Goal: Task Accomplishment & Management: Use online tool/utility

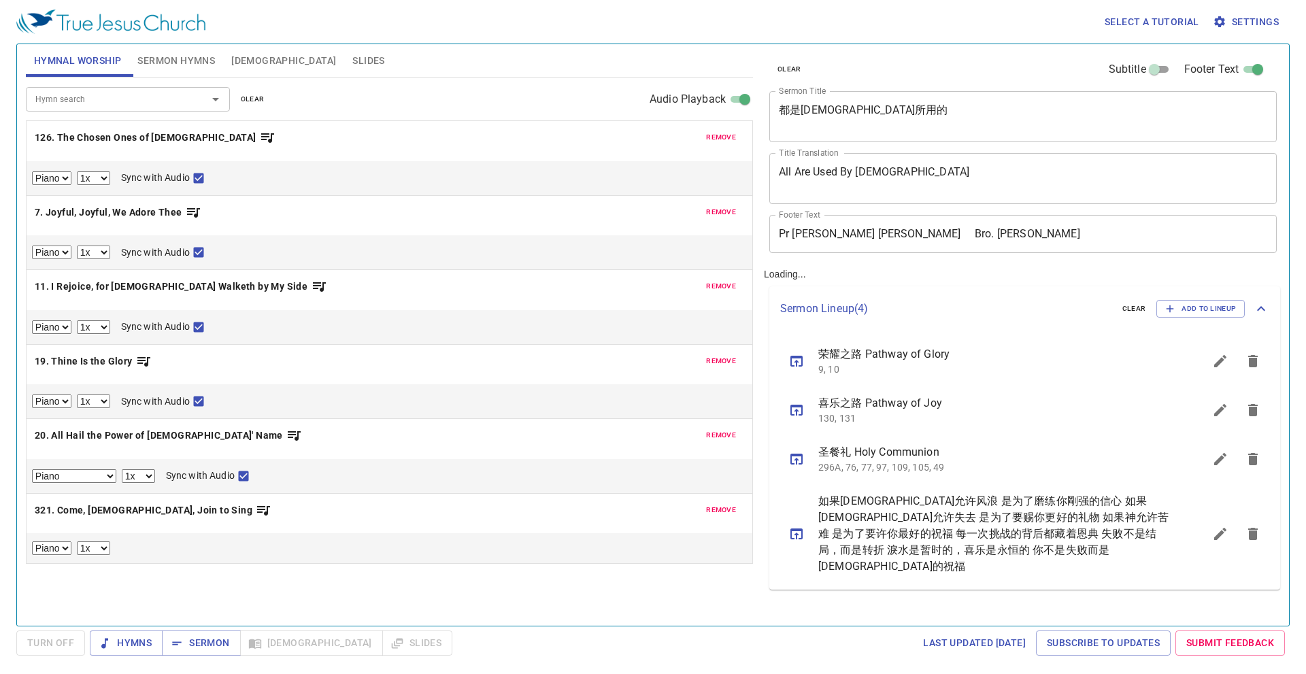
select select "1"
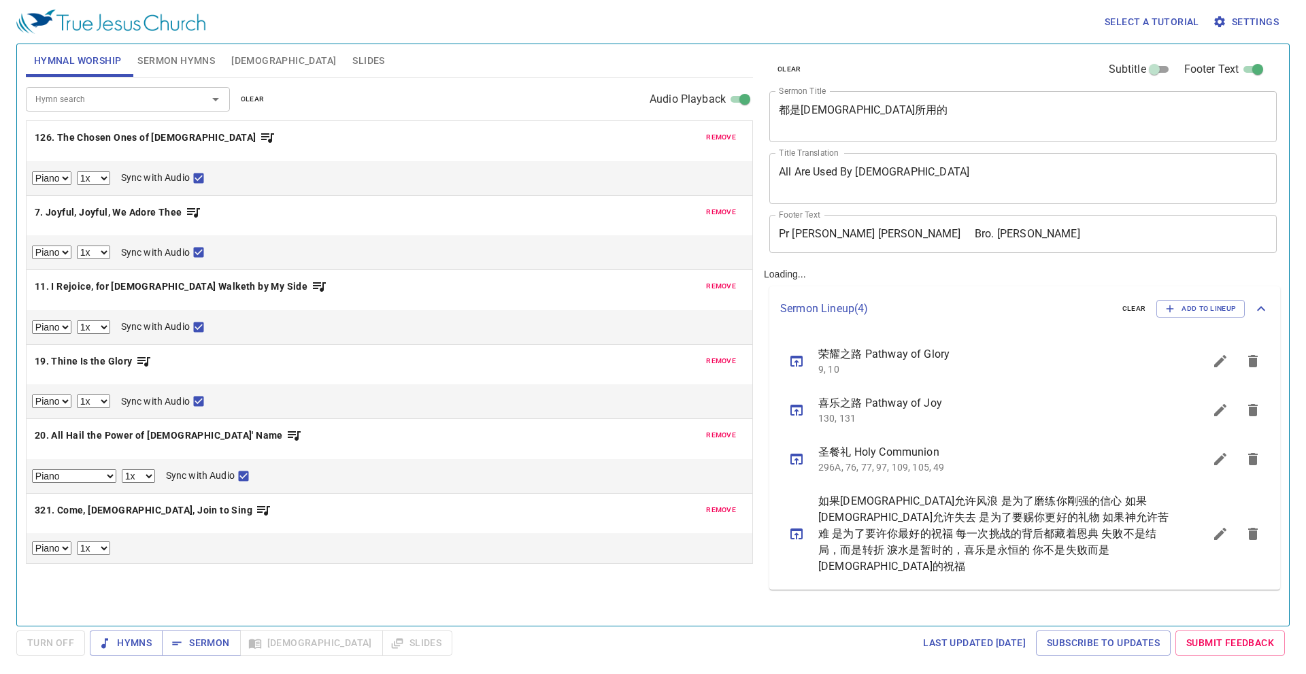
select select "1"
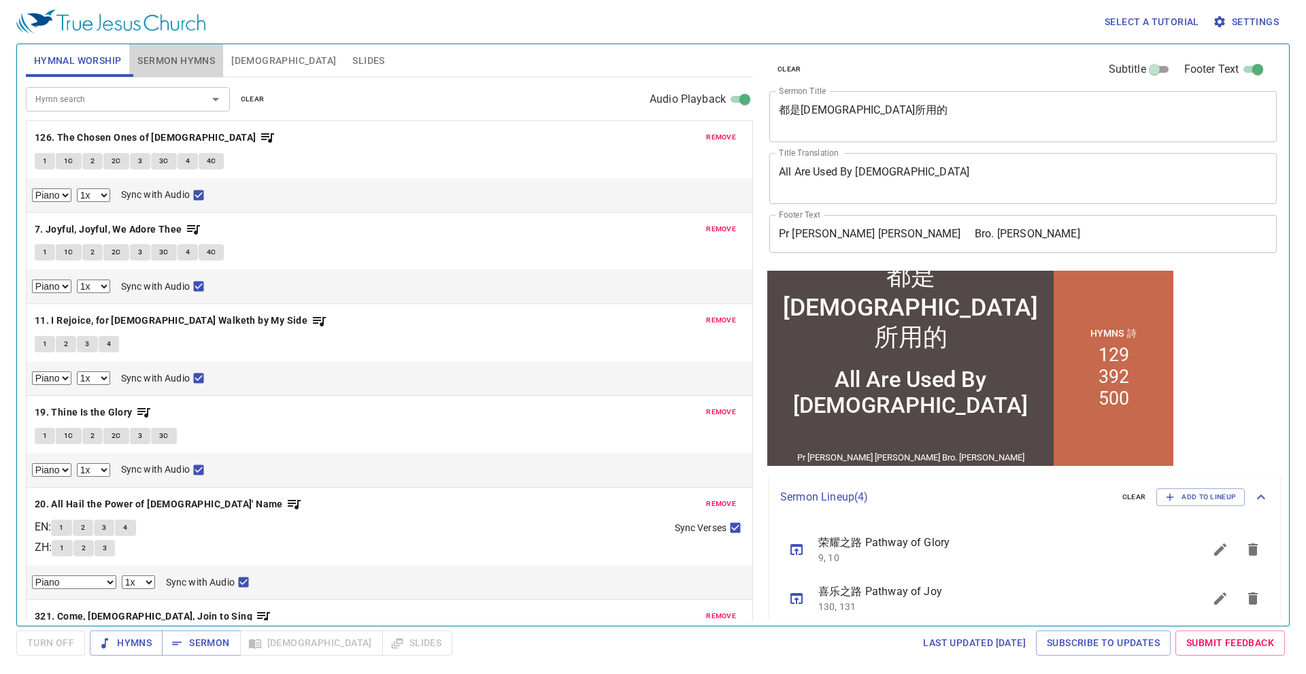
click at [198, 69] on span "Sermon Hymns" at bounding box center [176, 60] width 78 height 17
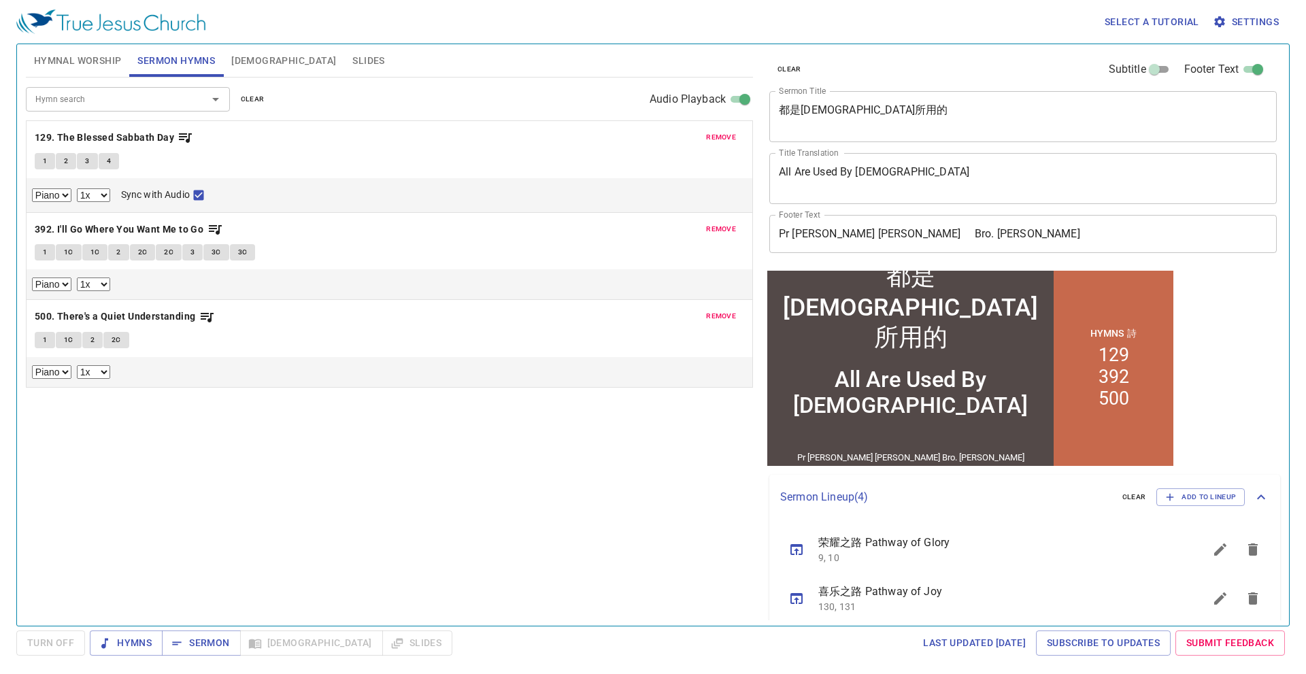
click at [97, 56] on span "Hymnal Worship" at bounding box center [78, 60] width 88 height 17
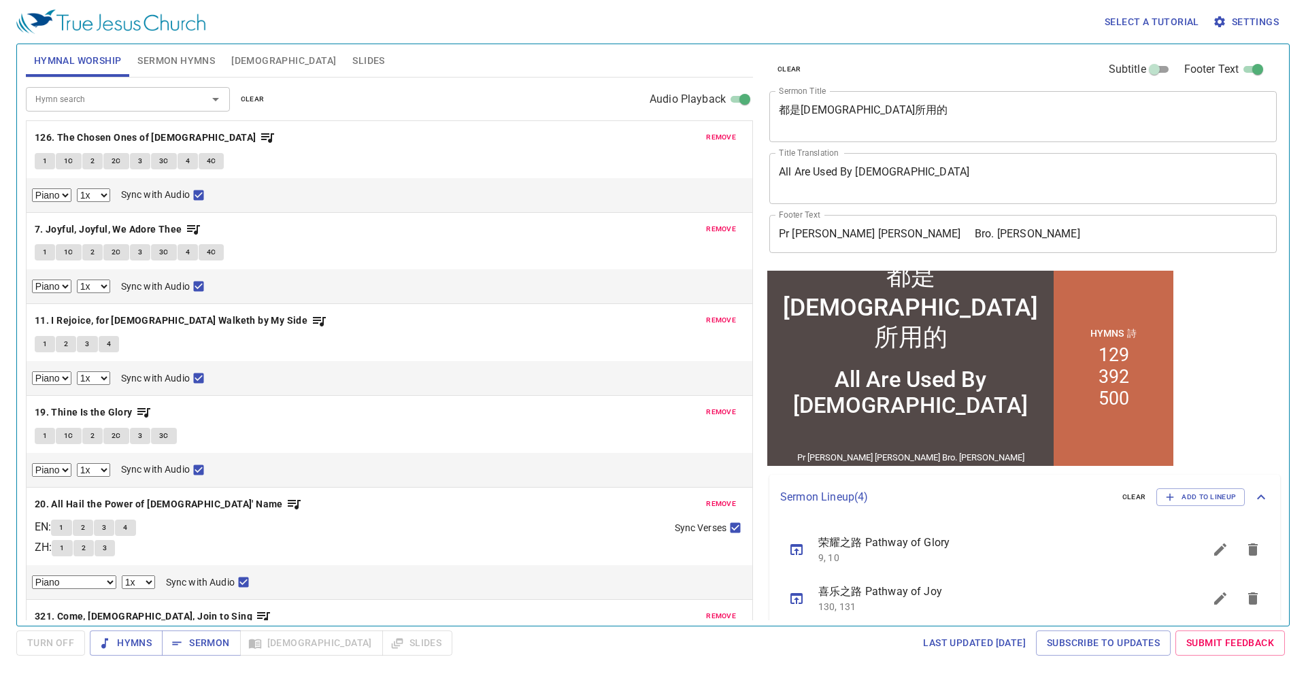
click at [201, 65] on span "Sermon Hymns" at bounding box center [176, 60] width 78 height 17
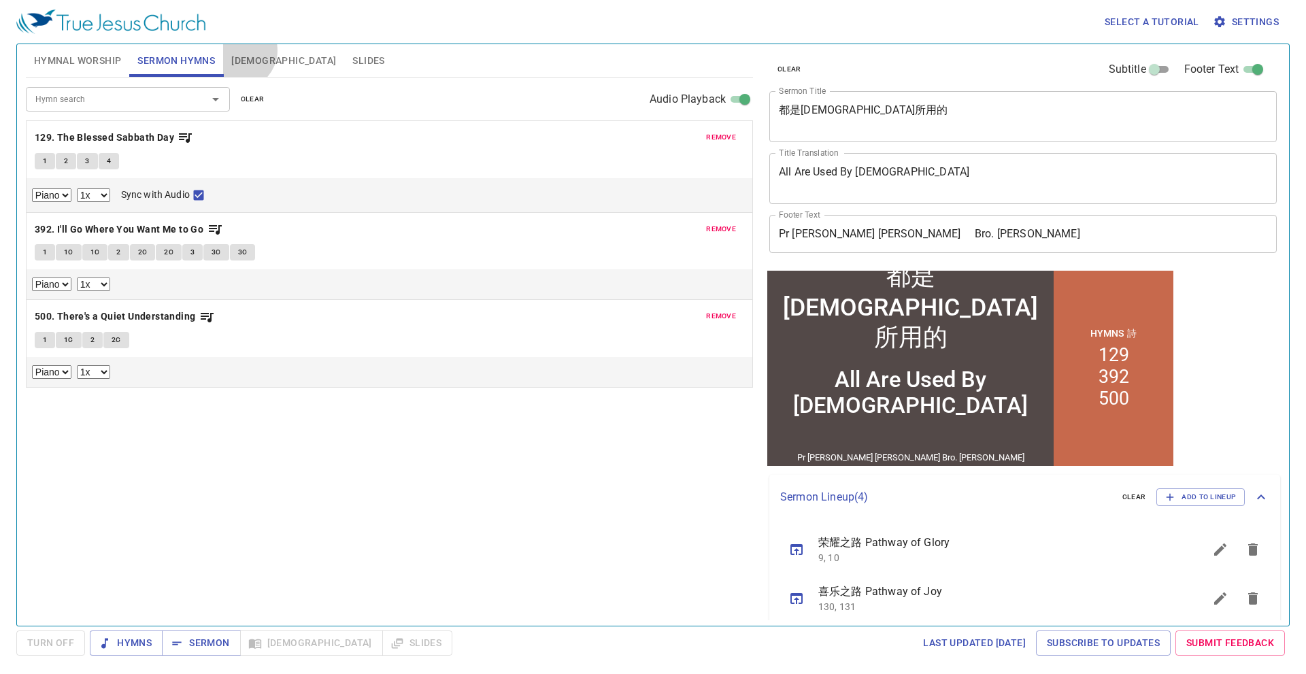
click at [237, 50] on button "[DEMOGRAPHIC_DATA]" at bounding box center [283, 60] width 121 height 33
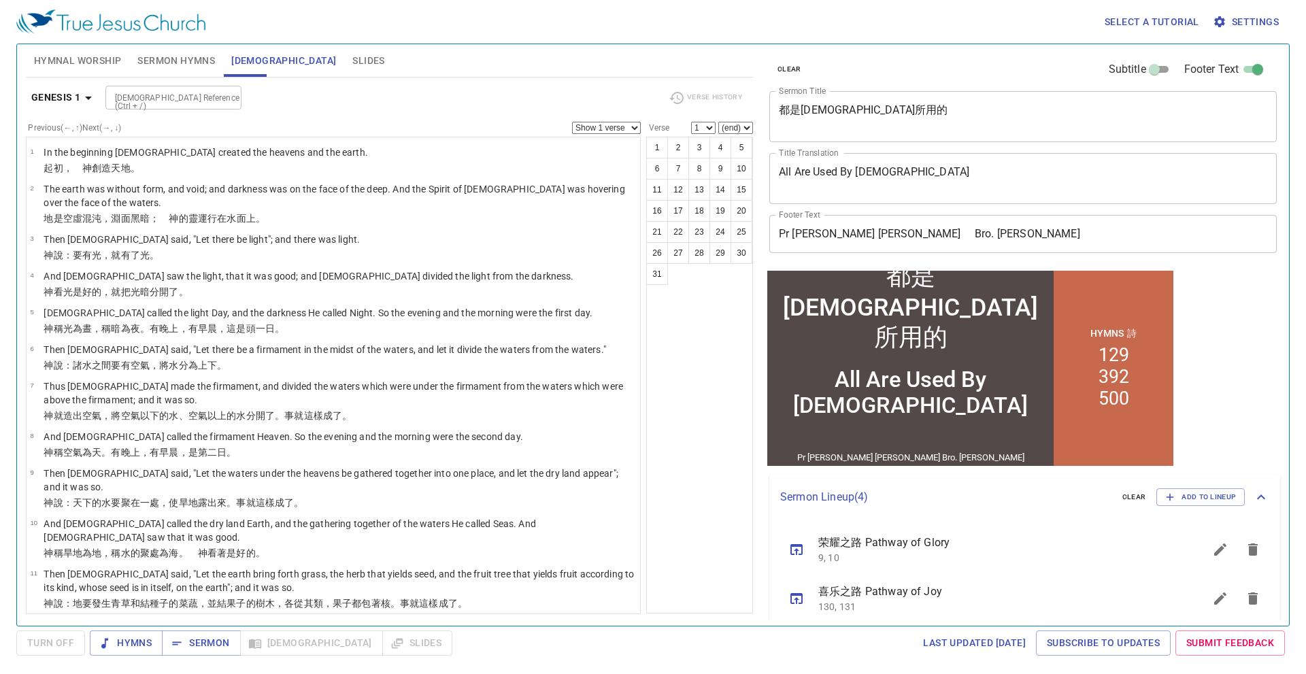
click at [352, 52] on span "Slides" at bounding box center [368, 60] width 32 height 17
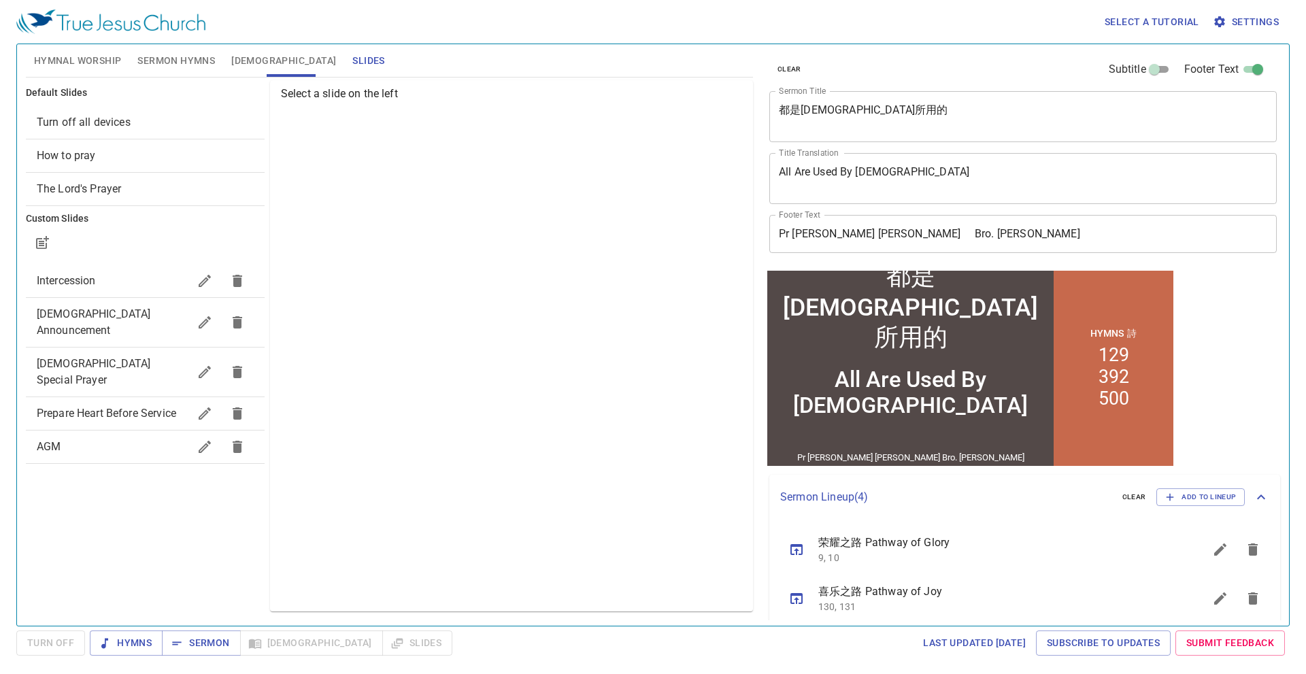
click at [147, 273] on span "Intercession" at bounding box center [113, 281] width 152 height 16
click at [148, 283] on span "Intercession" at bounding box center [113, 281] width 152 height 16
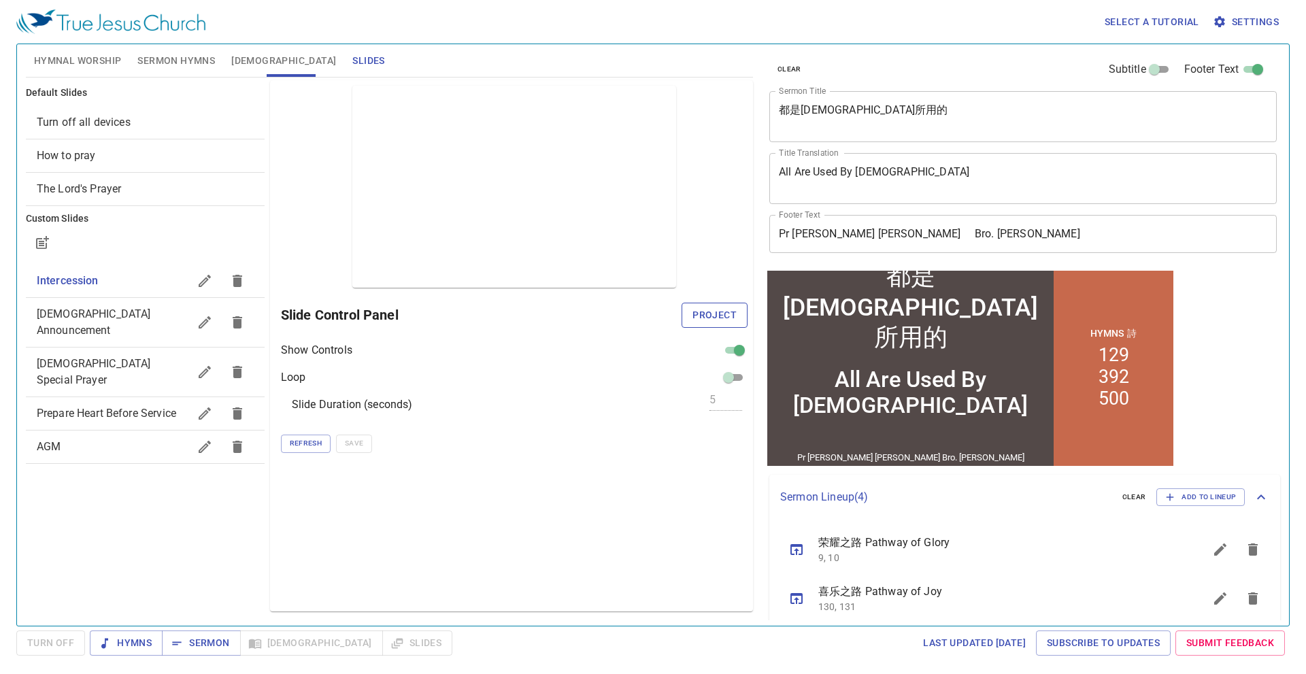
click at [726, 313] on span "Project" at bounding box center [714, 315] width 44 height 17
click at [205, 60] on span "Sermon Hymns" at bounding box center [176, 60] width 78 height 17
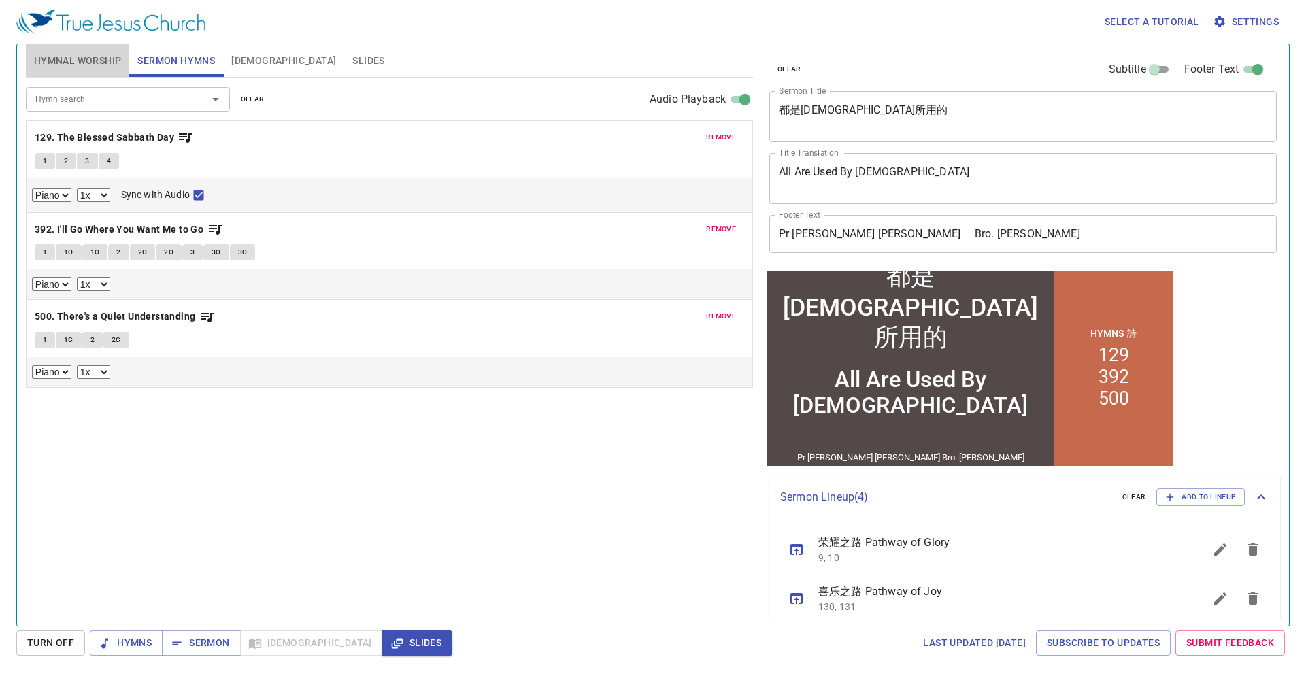
click at [120, 66] on span "Hymnal Worship" at bounding box center [78, 60] width 88 height 17
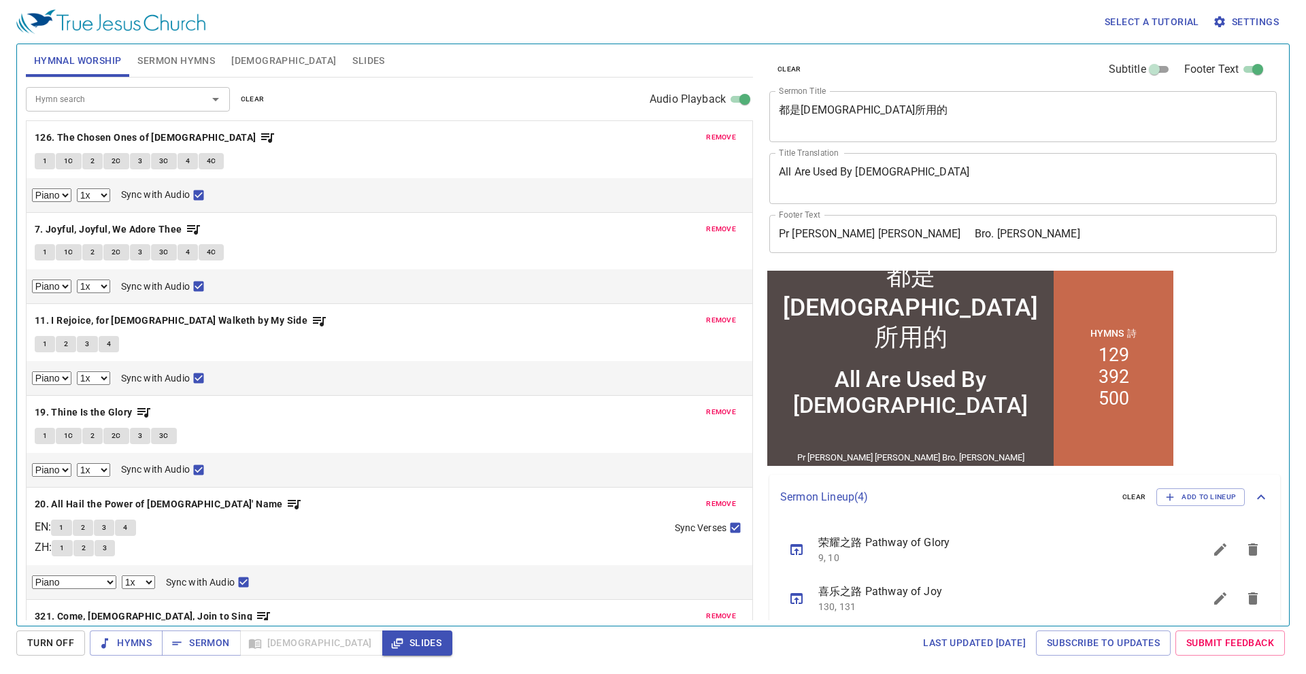
click at [194, 52] on span "Sermon Hymns" at bounding box center [176, 60] width 78 height 17
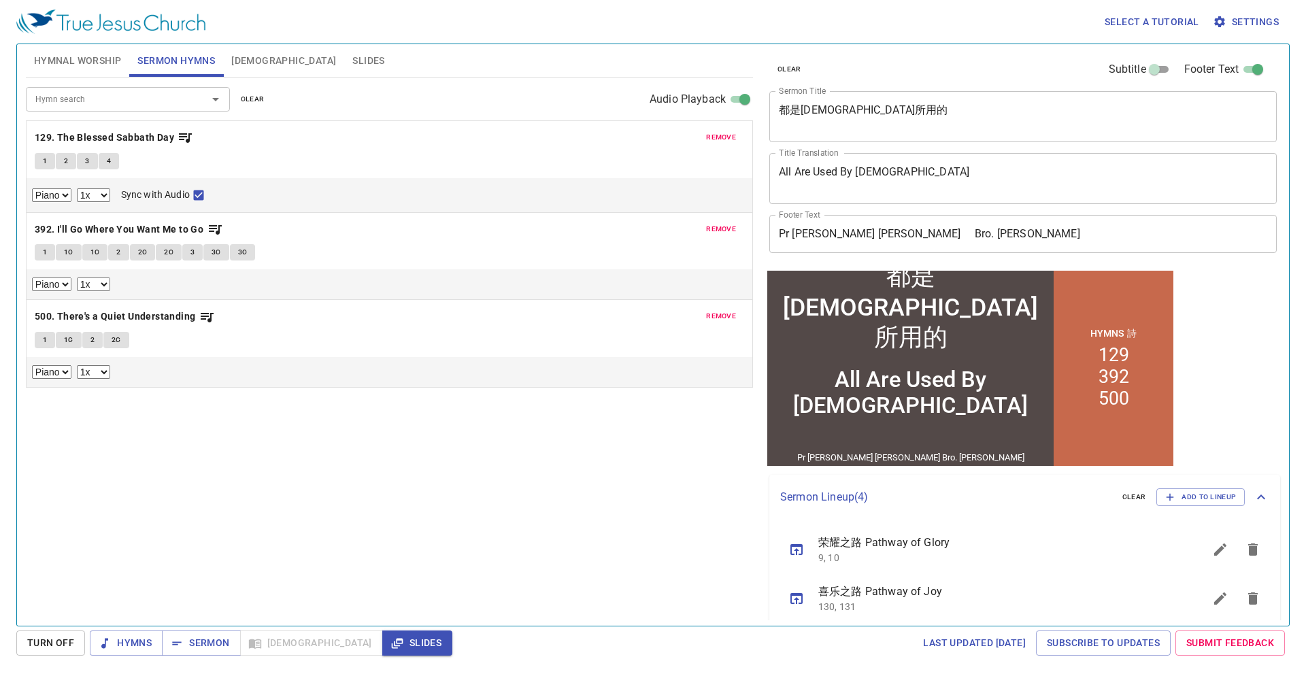
click at [731, 311] on button "remove" at bounding box center [721, 316] width 46 height 16
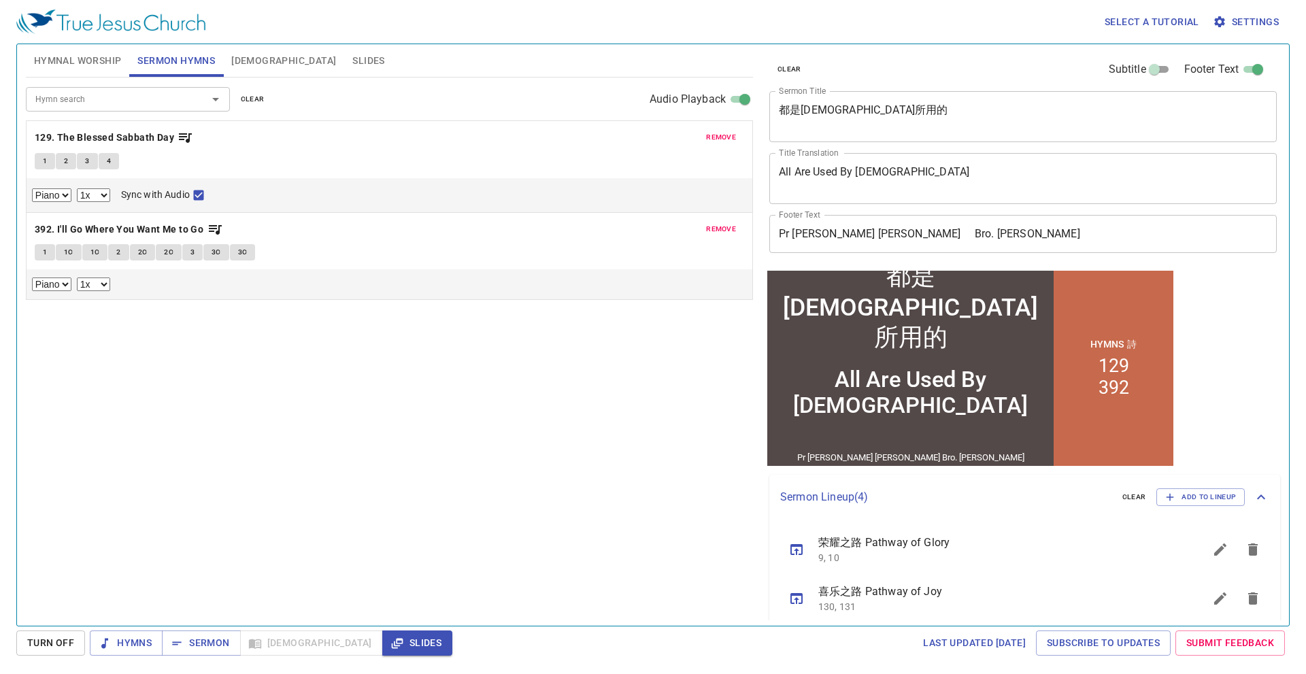
click at [718, 231] on span "remove" at bounding box center [721, 229] width 30 height 12
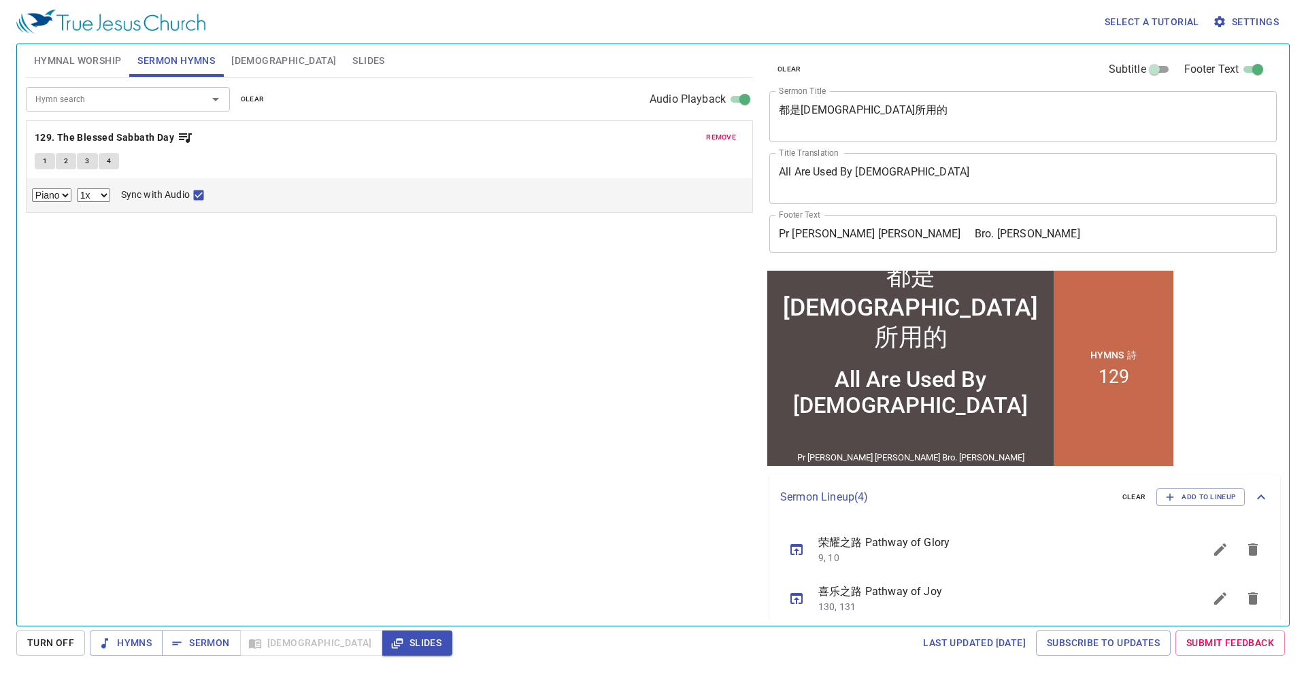
click at [111, 65] on span "Hymnal Worship" at bounding box center [78, 60] width 88 height 17
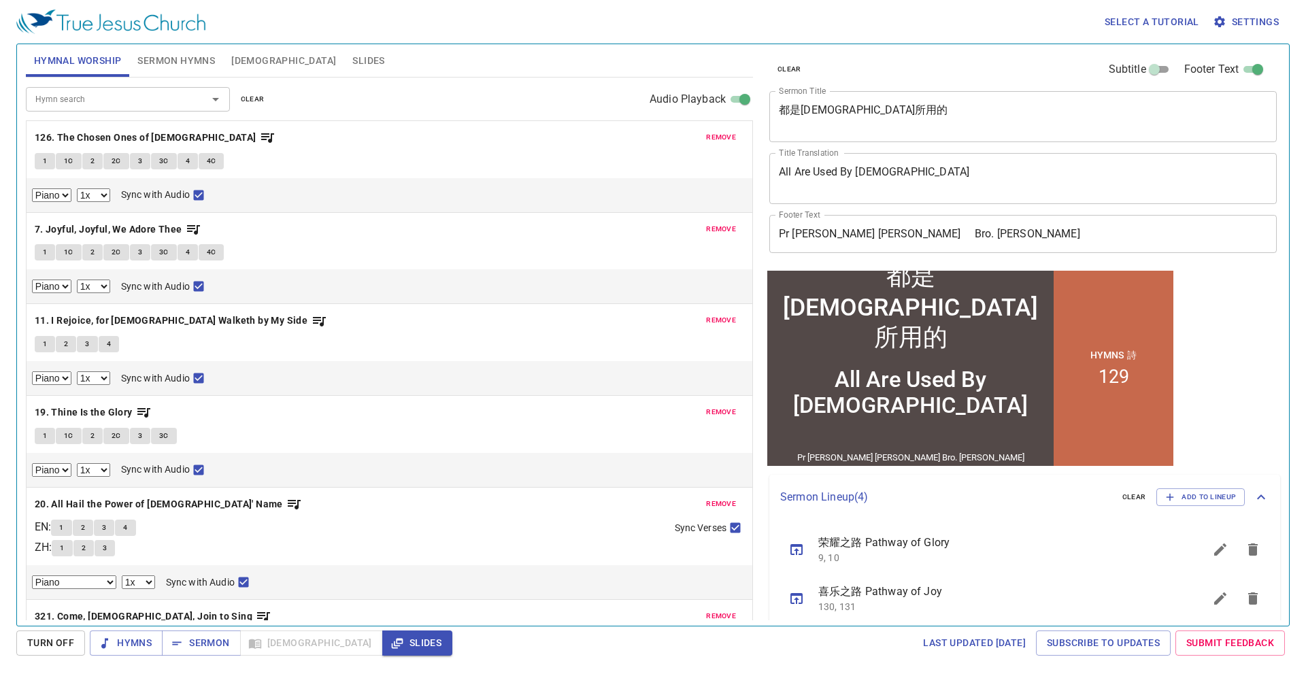
click at [717, 139] on span "remove" at bounding box center [721, 137] width 30 height 12
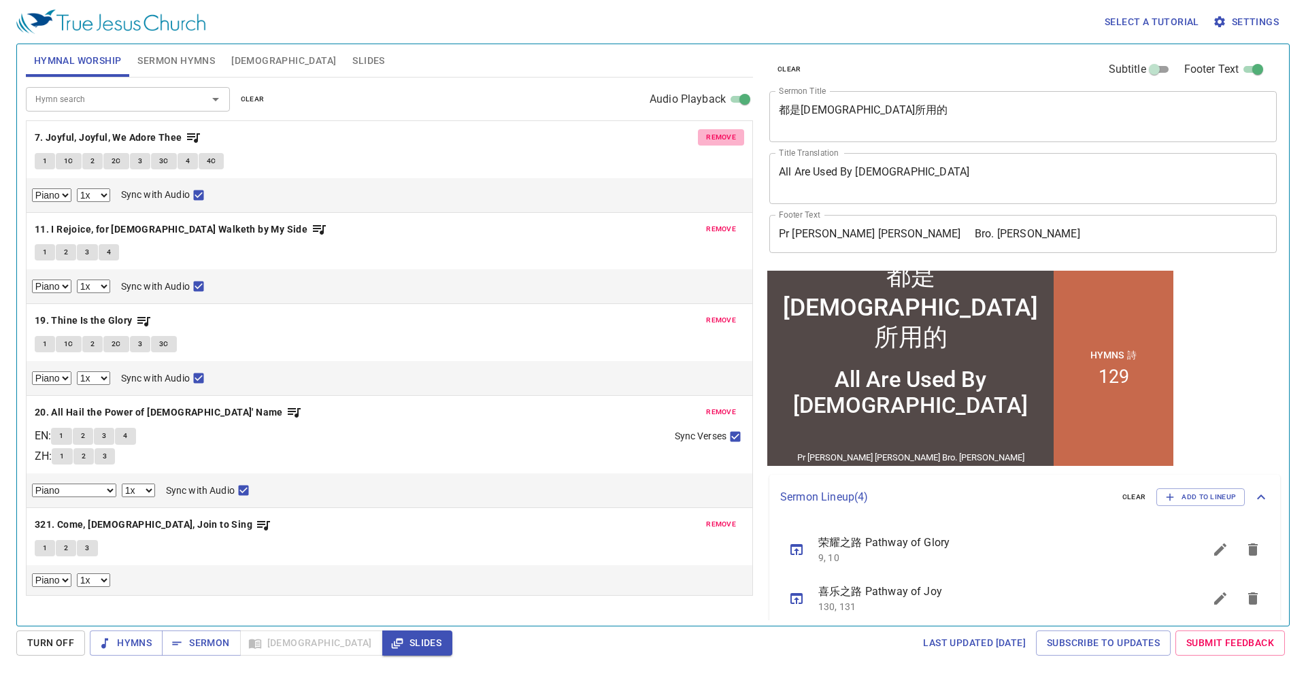
click at [717, 139] on span "remove" at bounding box center [721, 137] width 30 height 12
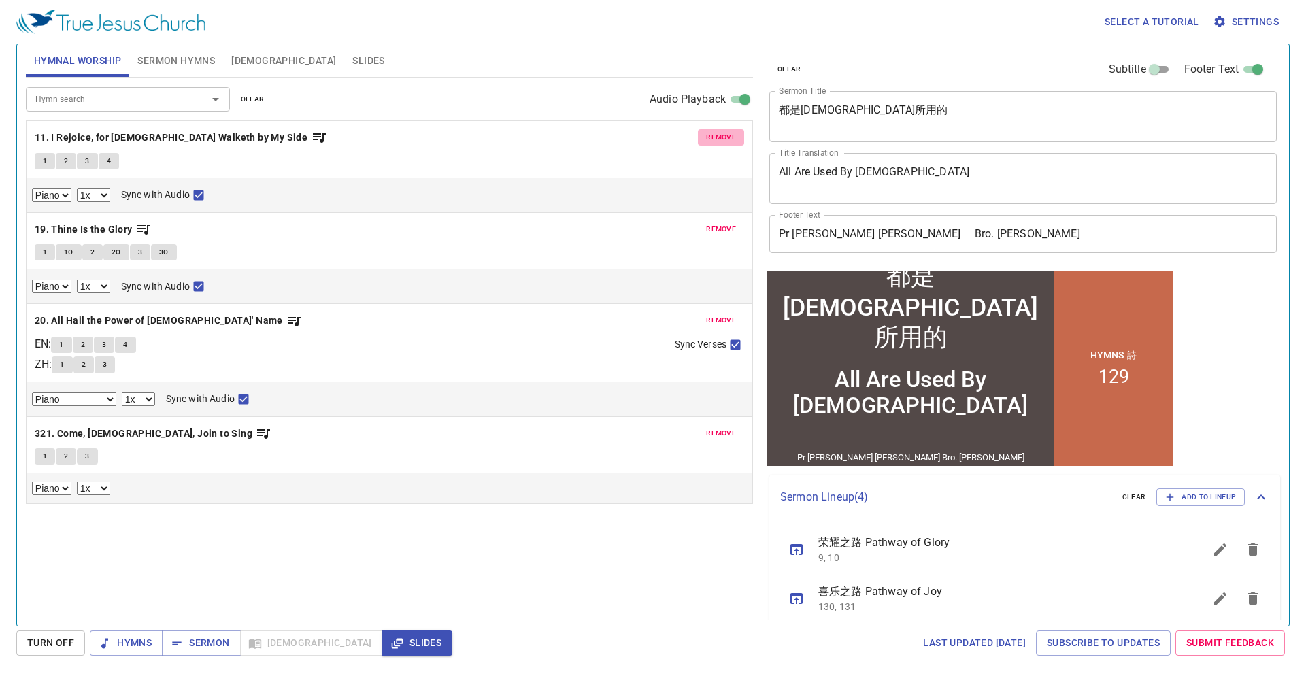
click at [717, 139] on span "remove" at bounding box center [721, 137] width 30 height 12
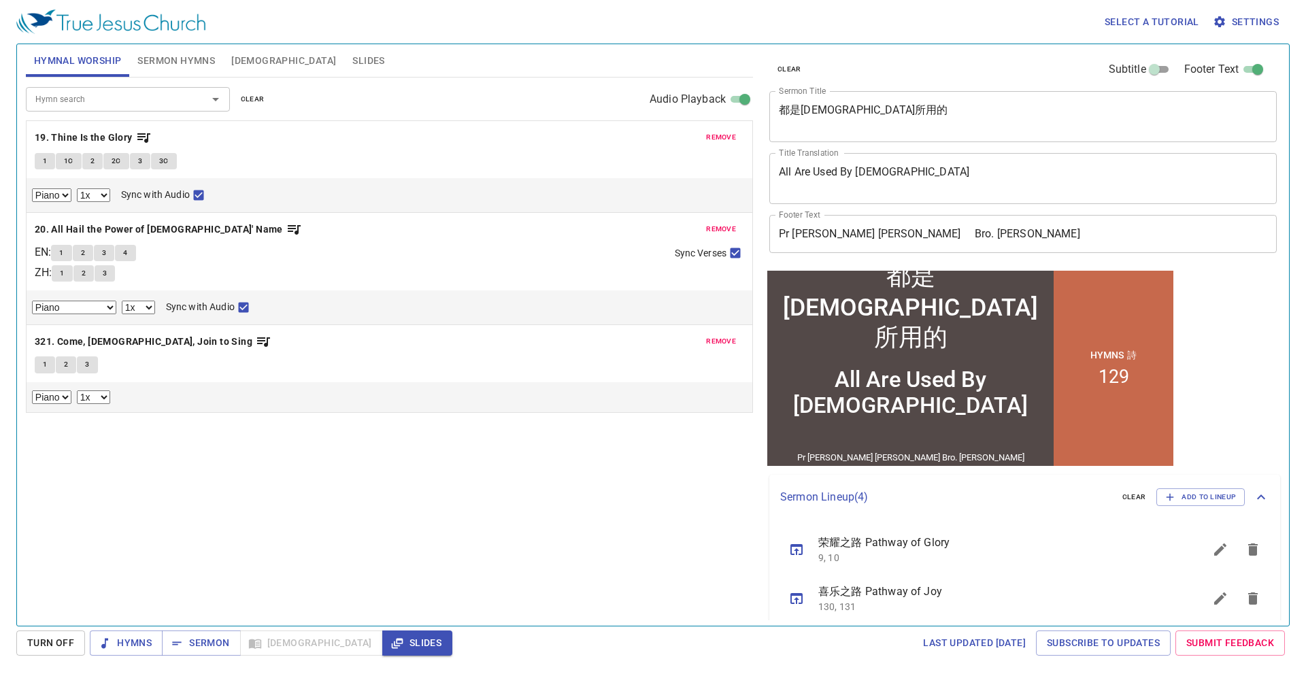
click at [717, 139] on span "remove" at bounding box center [721, 137] width 30 height 12
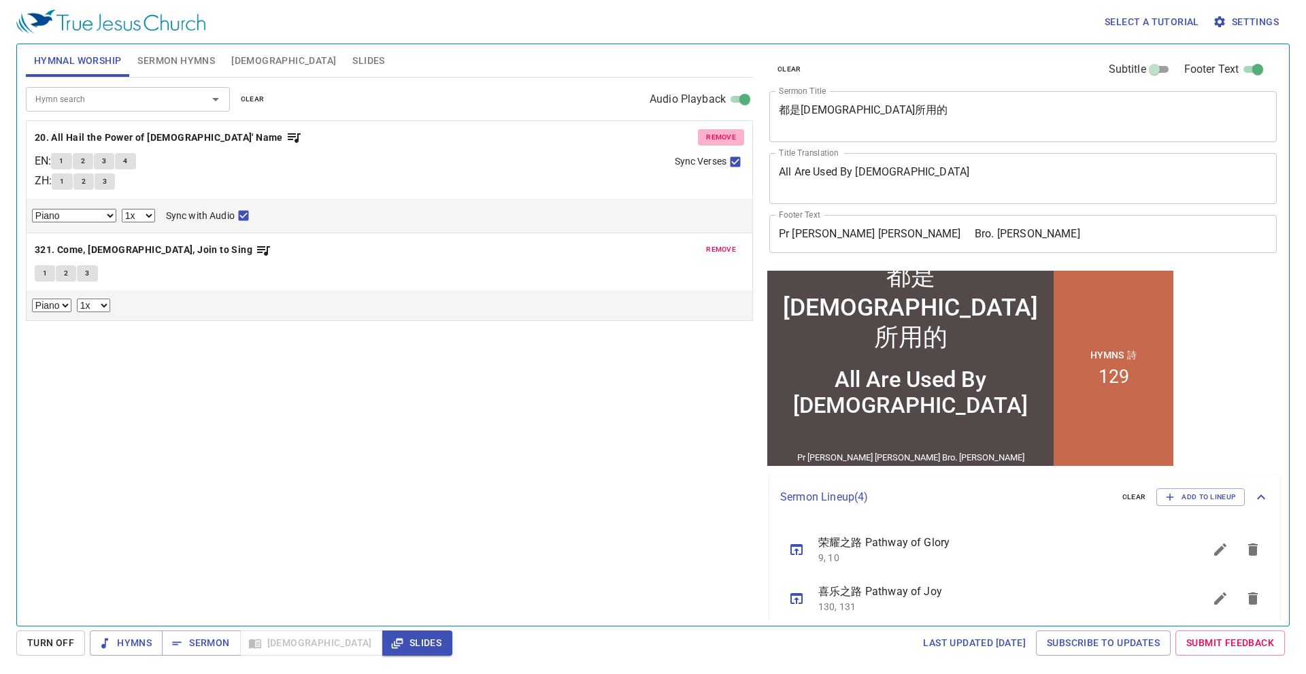
click at [717, 139] on span "remove" at bounding box center [721, 137] width 30 height 12
click at [717, 243] on span "remove" at bounding box center [721, 249] width 30 height 12
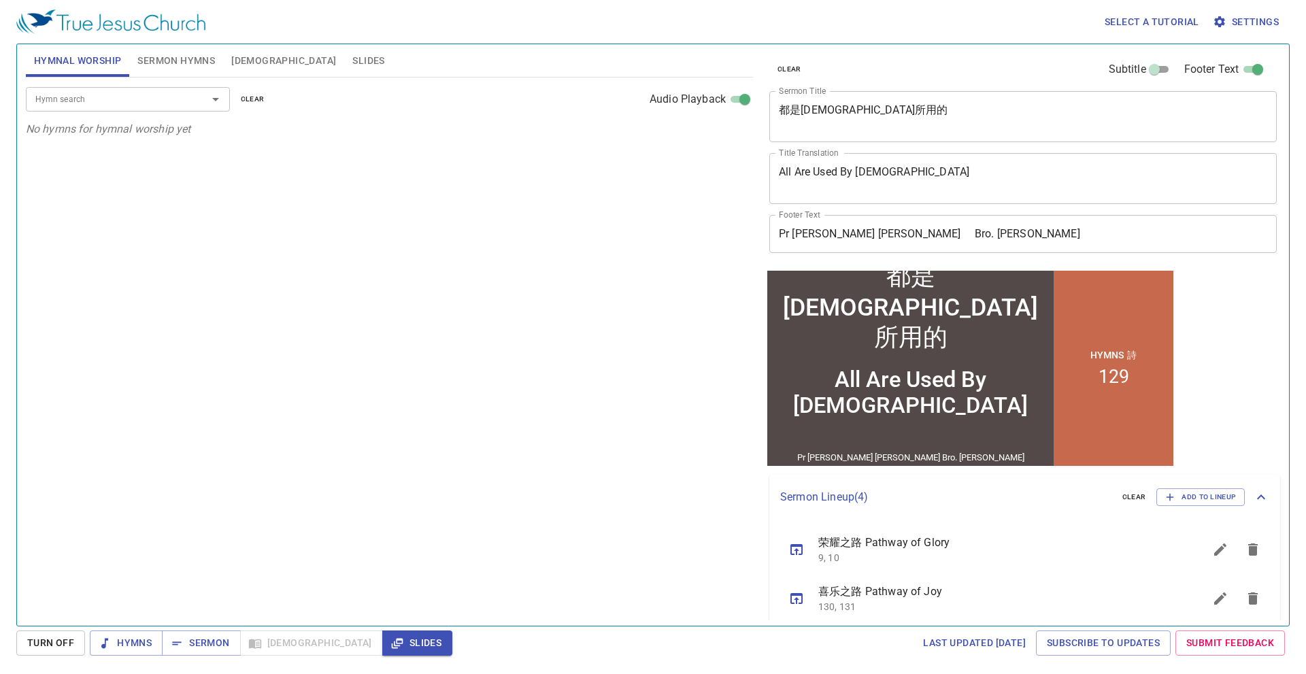
click at [163, 109] on div "Hymn search" at bounding box center [128, 99] width 204 height 24
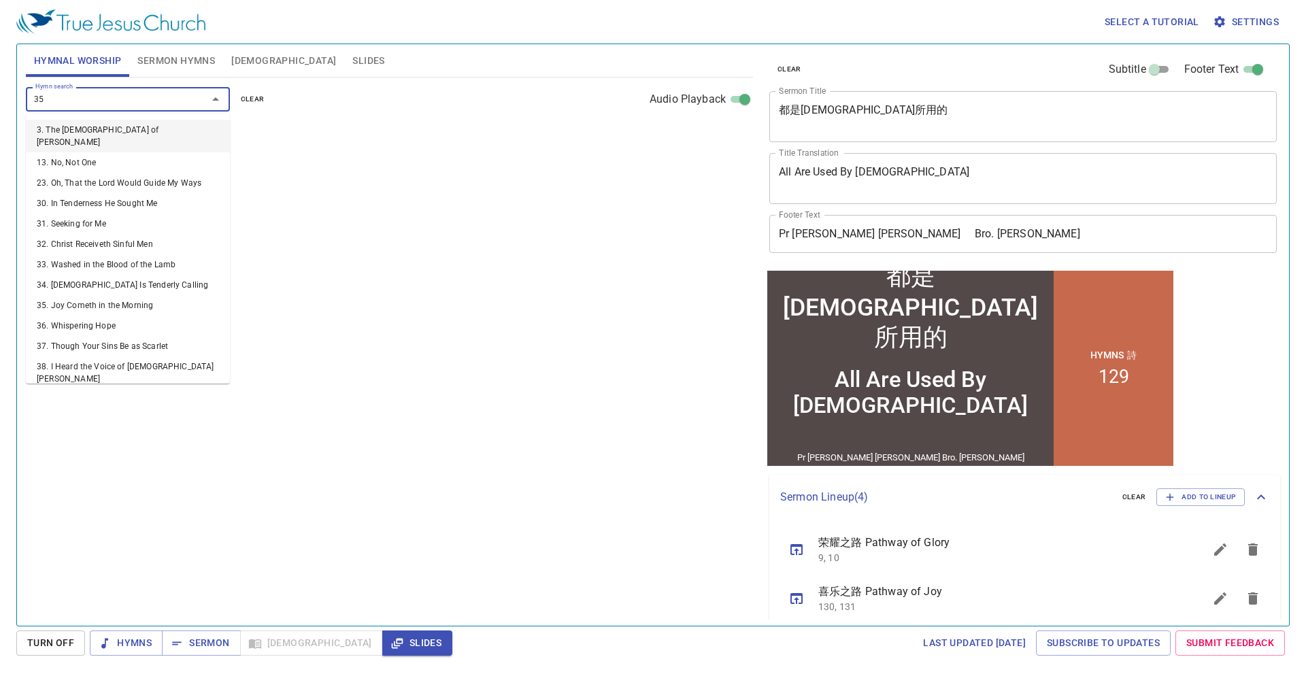
type input "351"
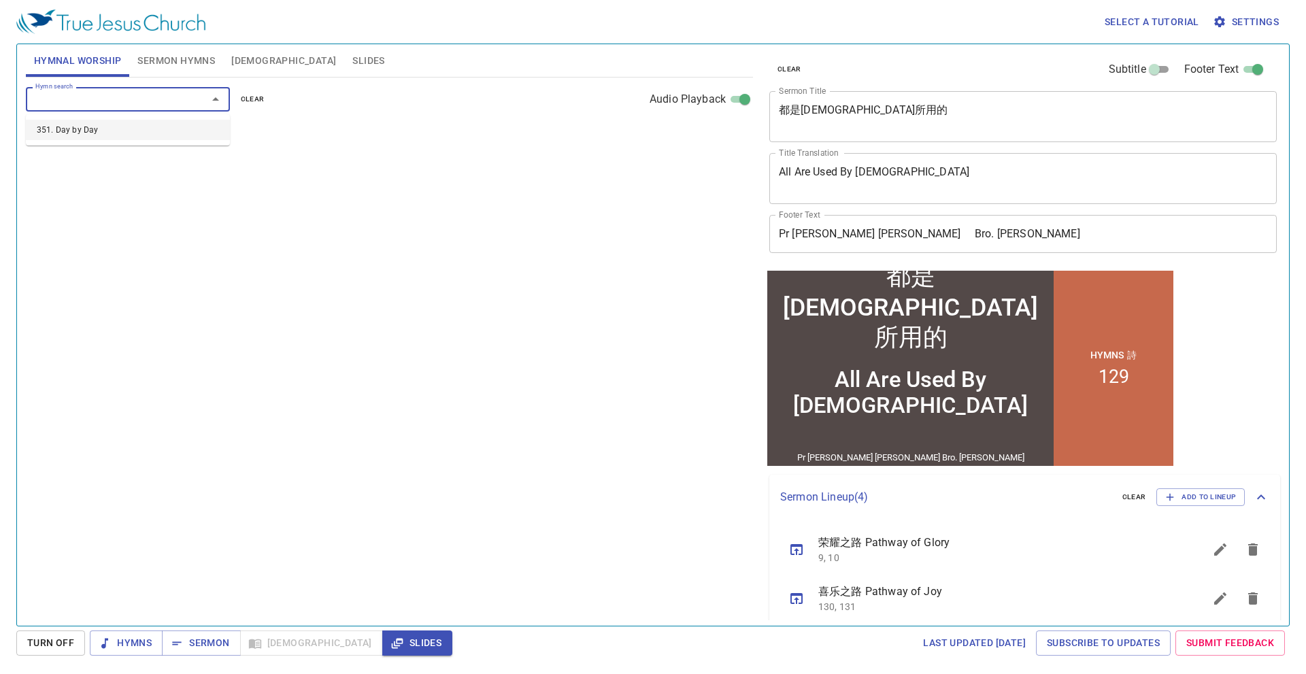
select select "1"
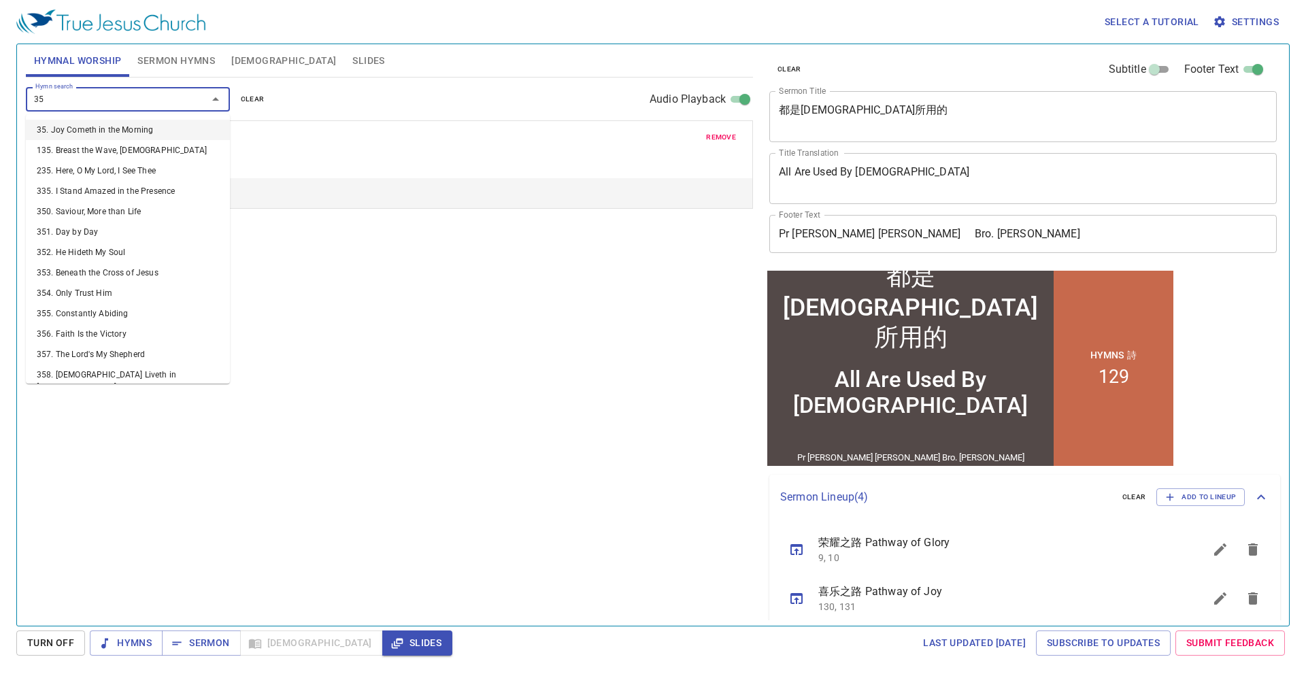
type input "353"
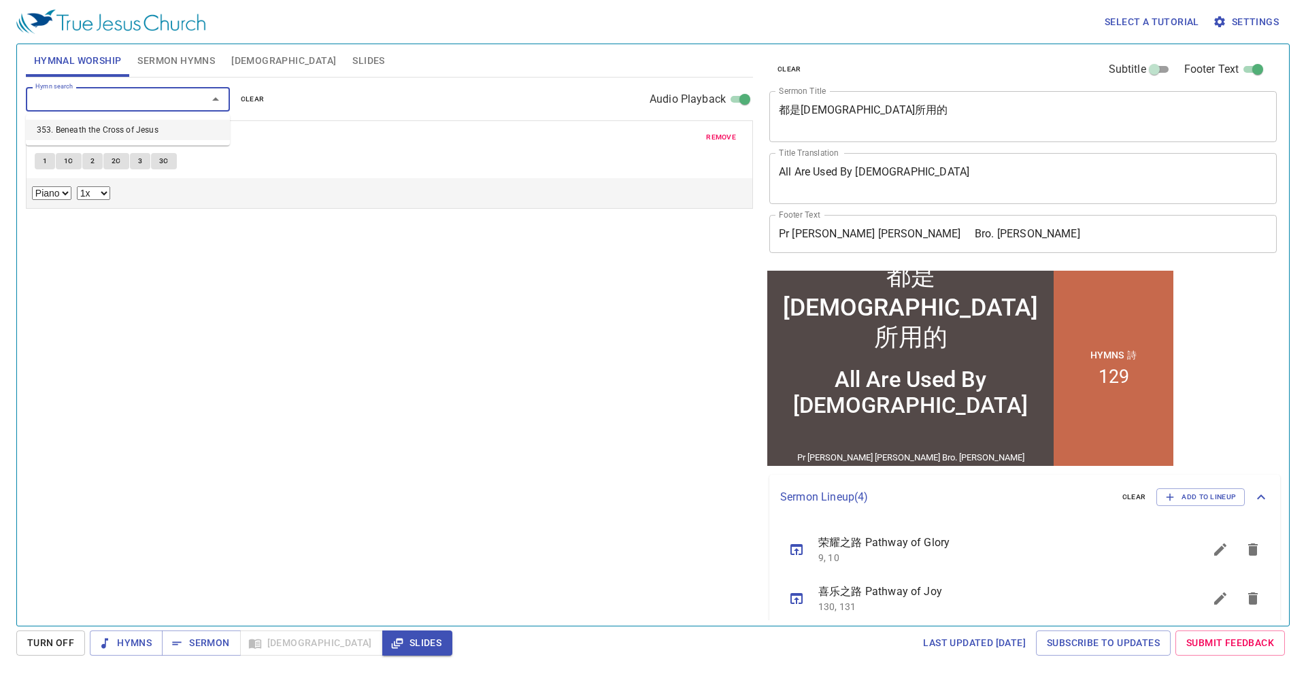
select select "1"
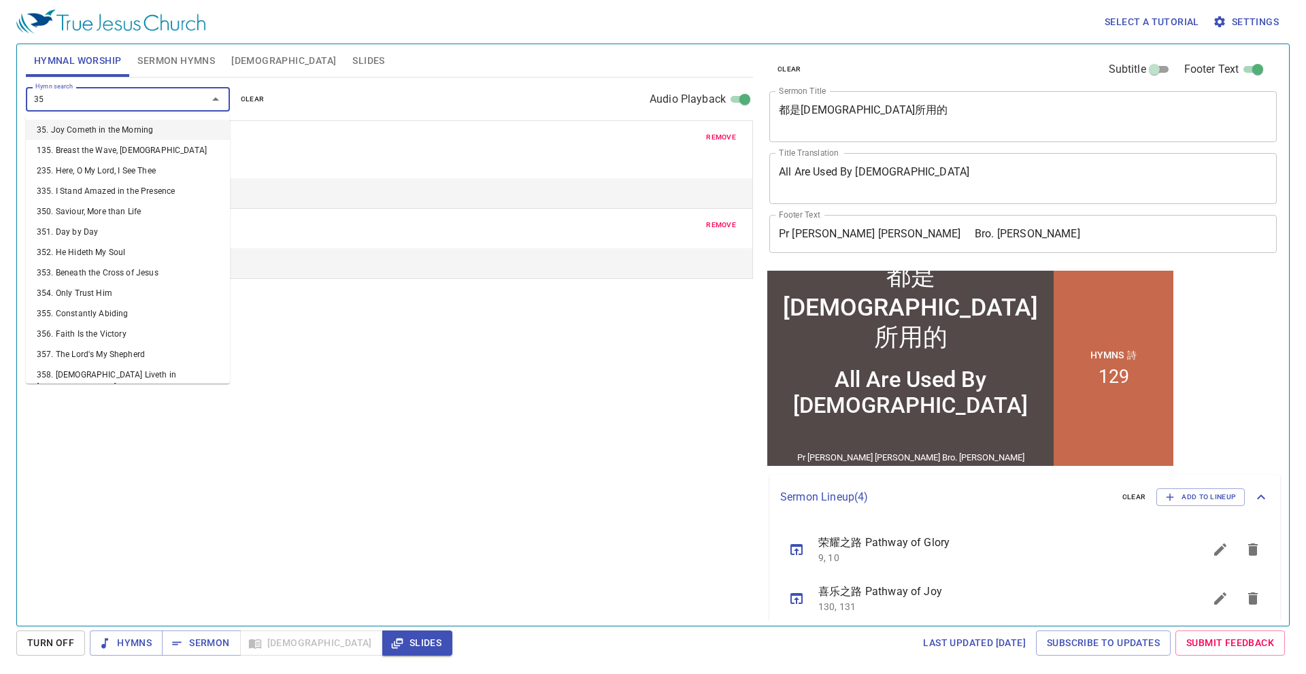
type input "354"
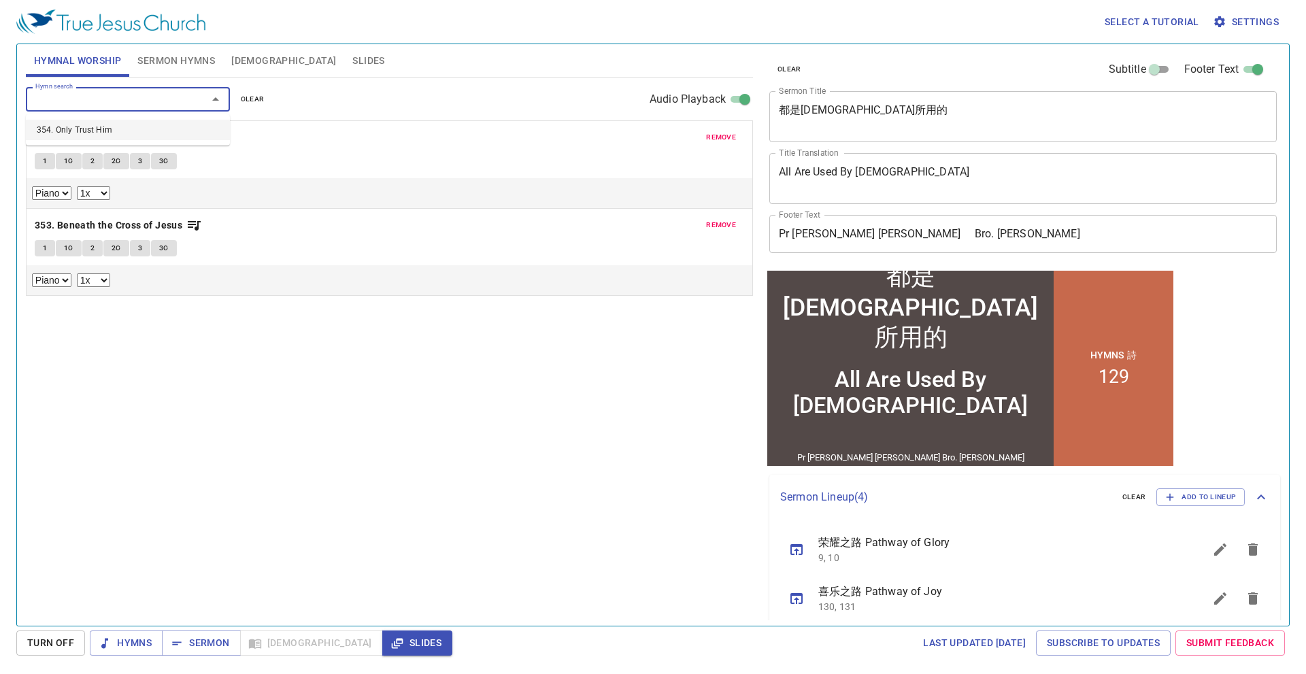
select select "1"
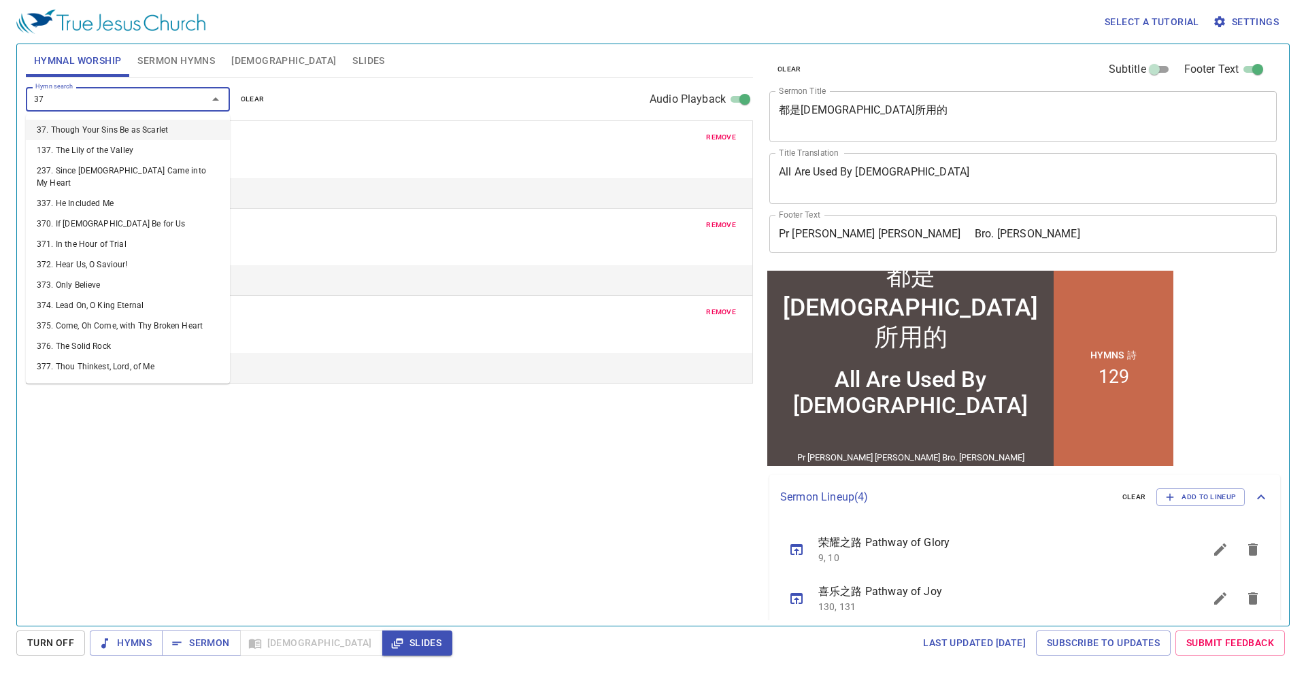
type input "373"
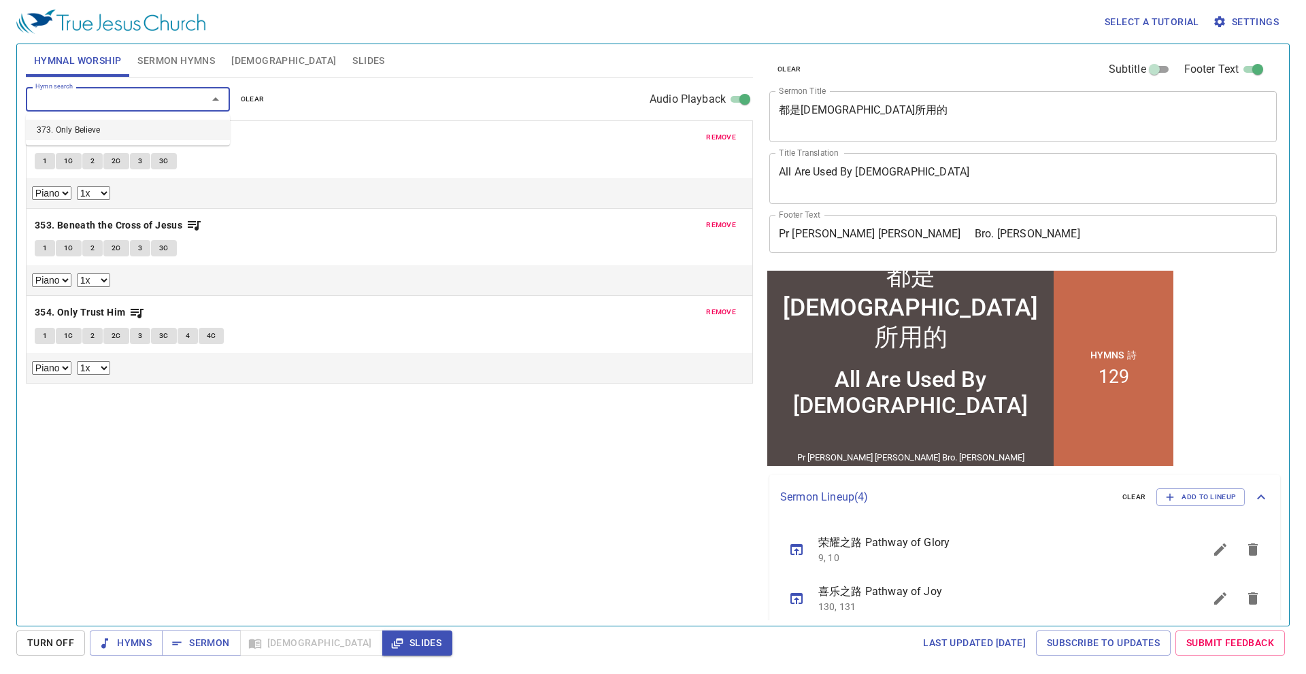
select select "1"
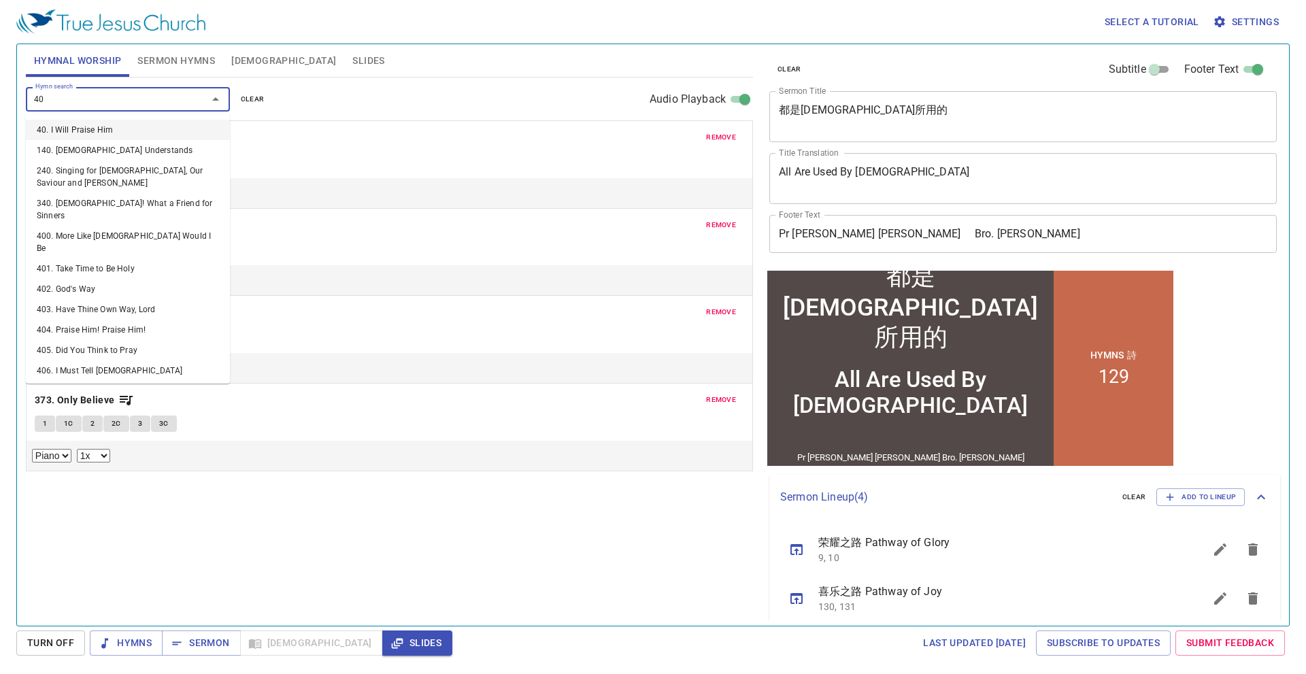
type input "407"
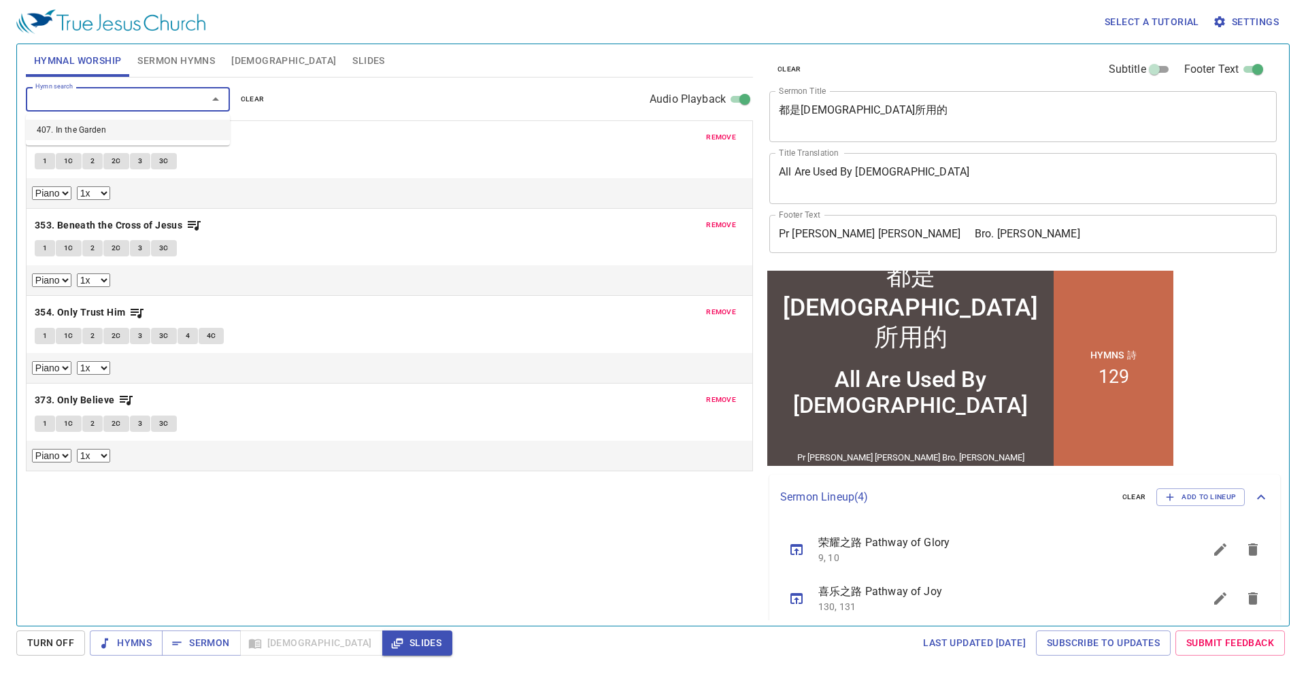
select select "1"
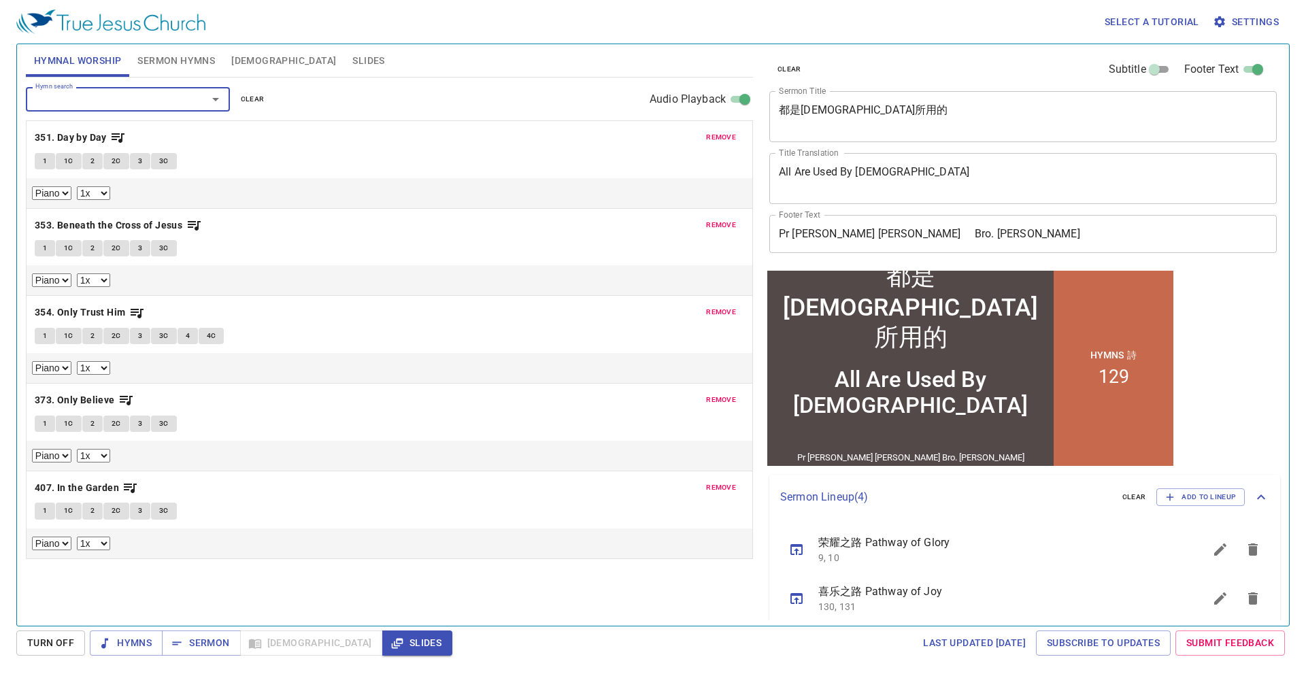
click at [179, 51] on button "Sermon Hymns" at bounding box center [176, 60] width 94 height 33
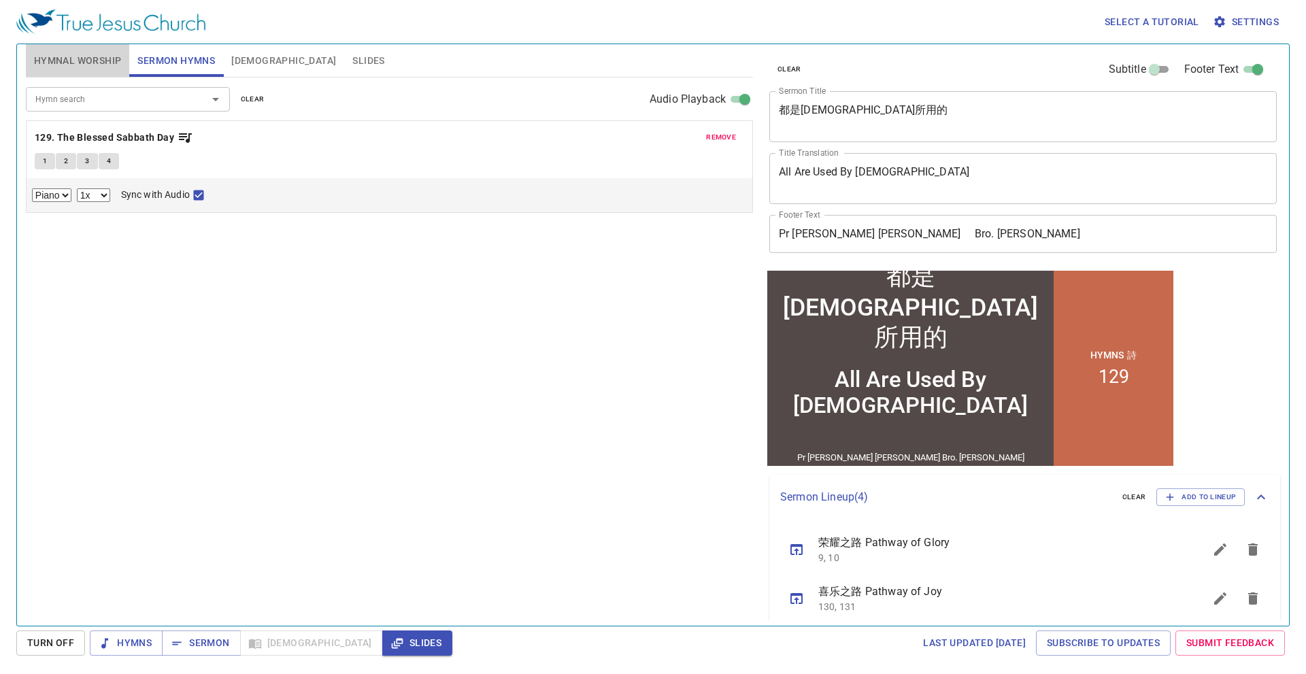
click at [103, 58] on span "Hymnal Worship" at bounding box center [78, 60] width 88 height 17
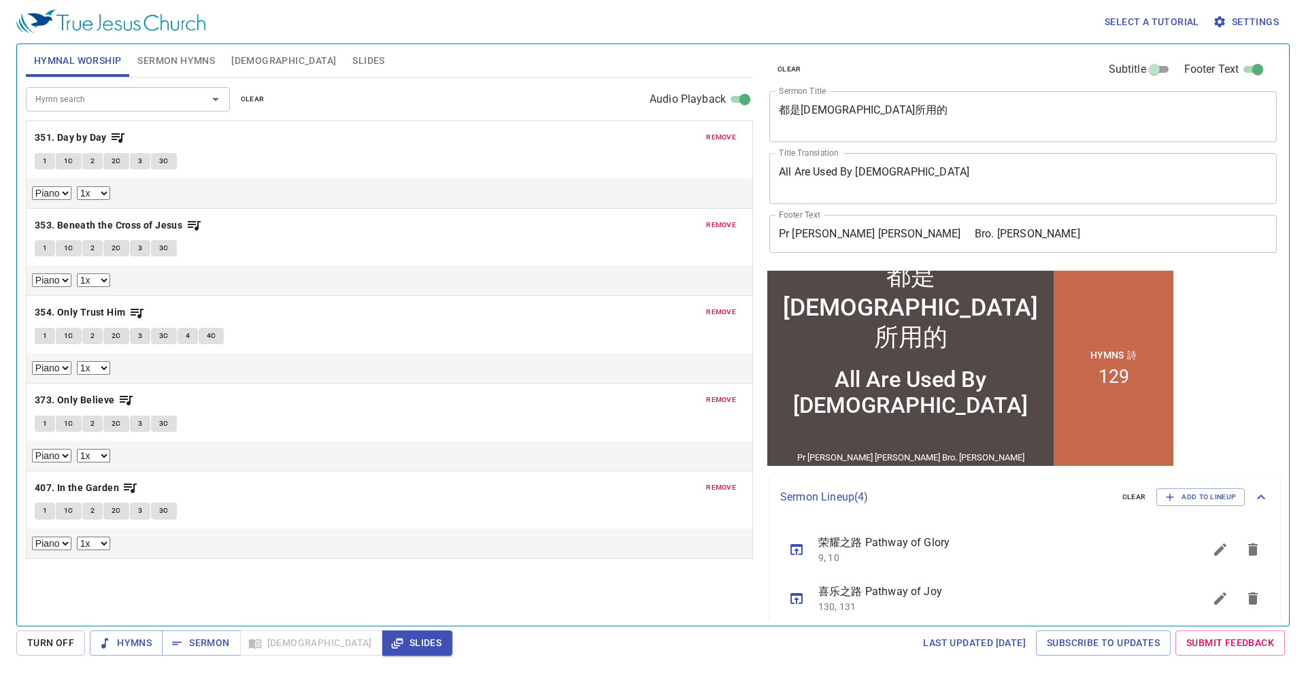
click at [190, 58] on span "Sermon Hymns" at bounding box center [176, 60] width 78 height 17
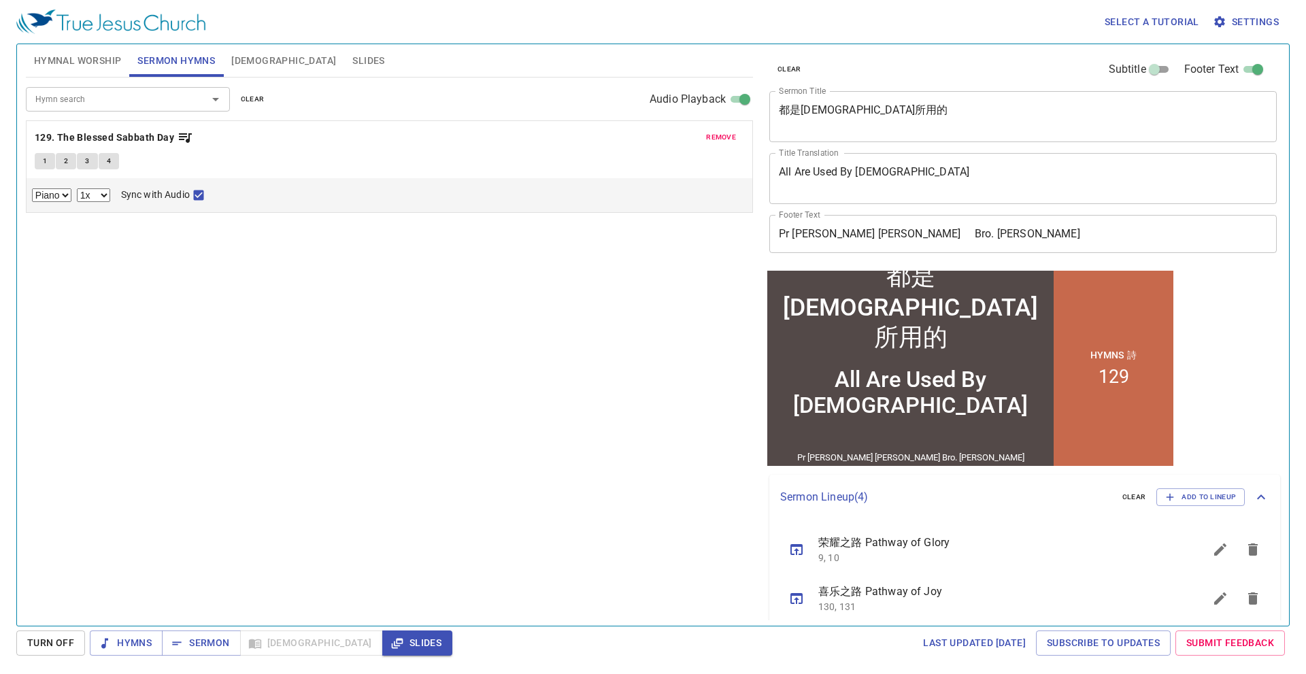
drag, startPoint x: 1018, startPoint y: 241, endPoint x: 990, endPoint y: 243, distance: 28.0
click at [1018, 241] on input "Pr Michael Chan Bro. Ooi Yong Song" at bounding box center [1022, 234] width 507 height 38
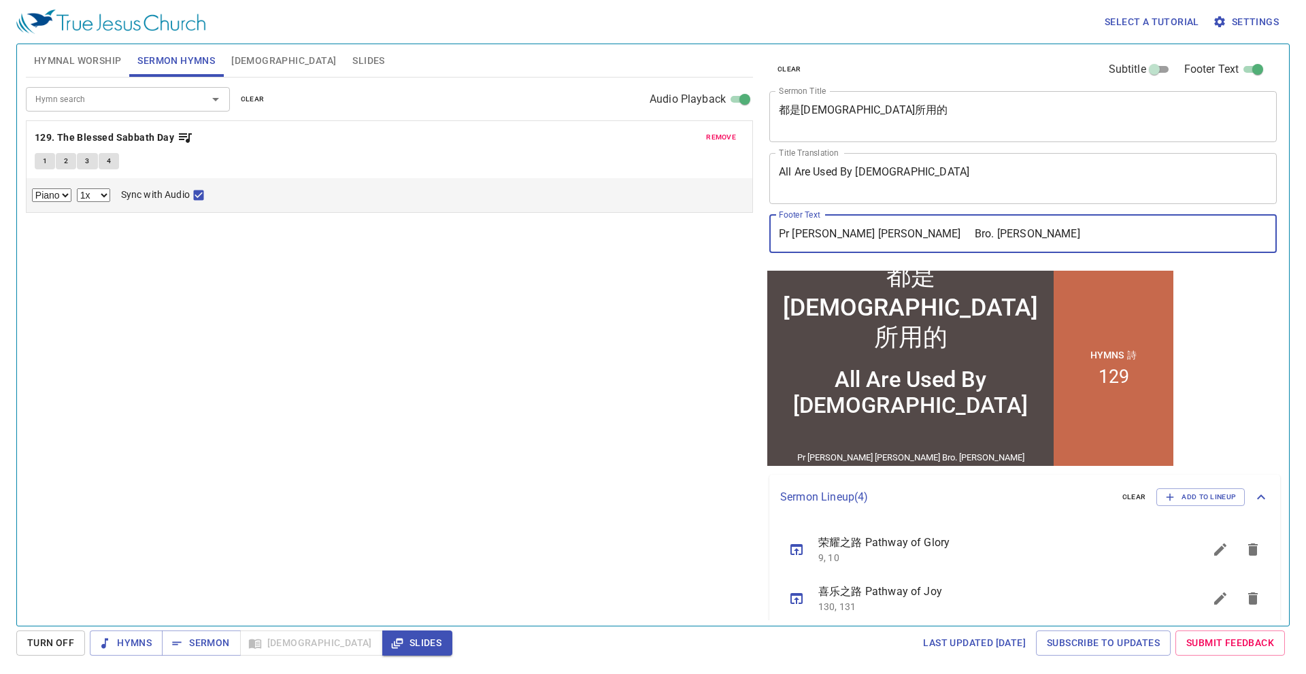
drag, startPoint x: 857, startPoint y: 233, endPoint x: 772, endPoint y: 238, distance: 84.5
click at [772, 238] on input "Pr Michael Chan Bro. Ooi Yong Song" at bounding box center [1022, 234] width 507 height 38
paste input "Bro. Teh Siew Heng 鄭秀興弟兄"
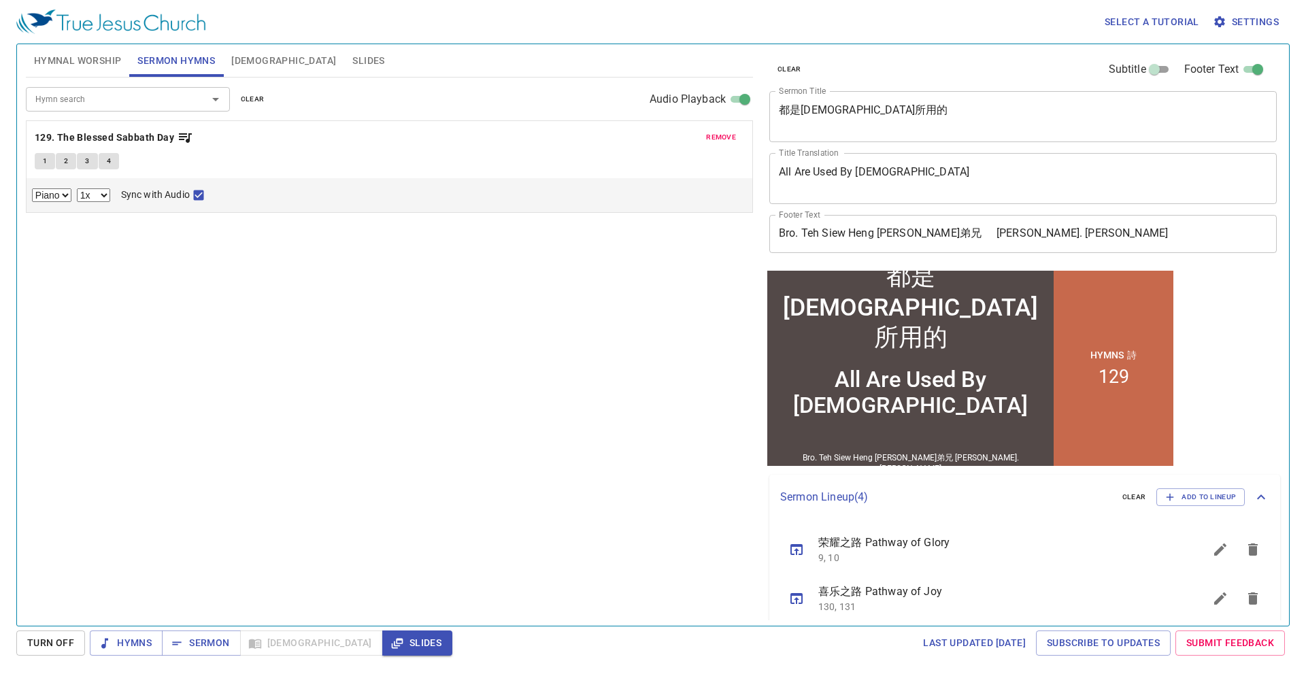
click at [1024, 294] on div "都是神所用的" at bounding box center [910, 318] width 286 height 78
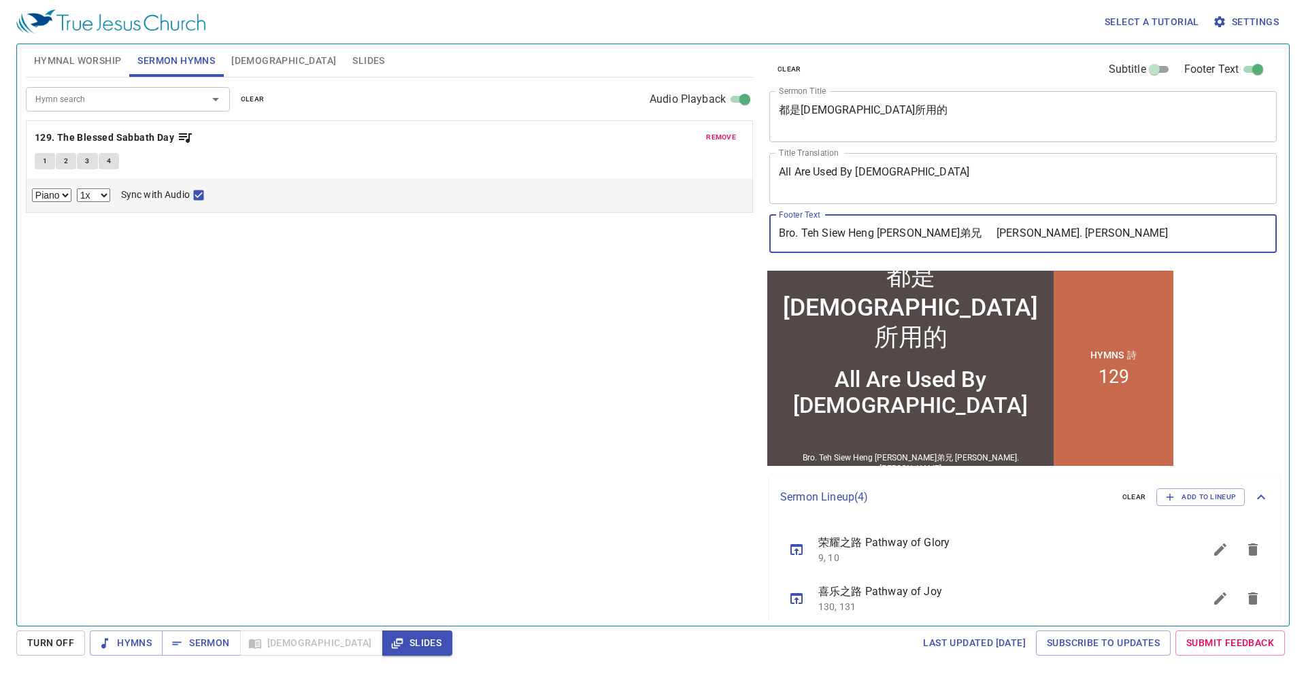
drag, startPoint x: 1072, startPoint y: 233, endPoint x: 954, endPoint y: 244, distance: 118.8
click at [954, 244] on input "Bro. Teh Siew Heng 鄭秀興弟兄 Bro. Ooi Yong Song" at bounding box center [1022, 234] width 507 height 38
paste input "Sis. Stefanie Shee 许美恩姐妹"
type input "Bro. Teh [PERSON_NAME] [PERSON_NAME]弟兄 [PERSON_NAME]. [PERSON_NAME]姐妹"
click at [119, 67] on span "Hymnal Worship" at bounding box center [78, 60] width 88 height 17
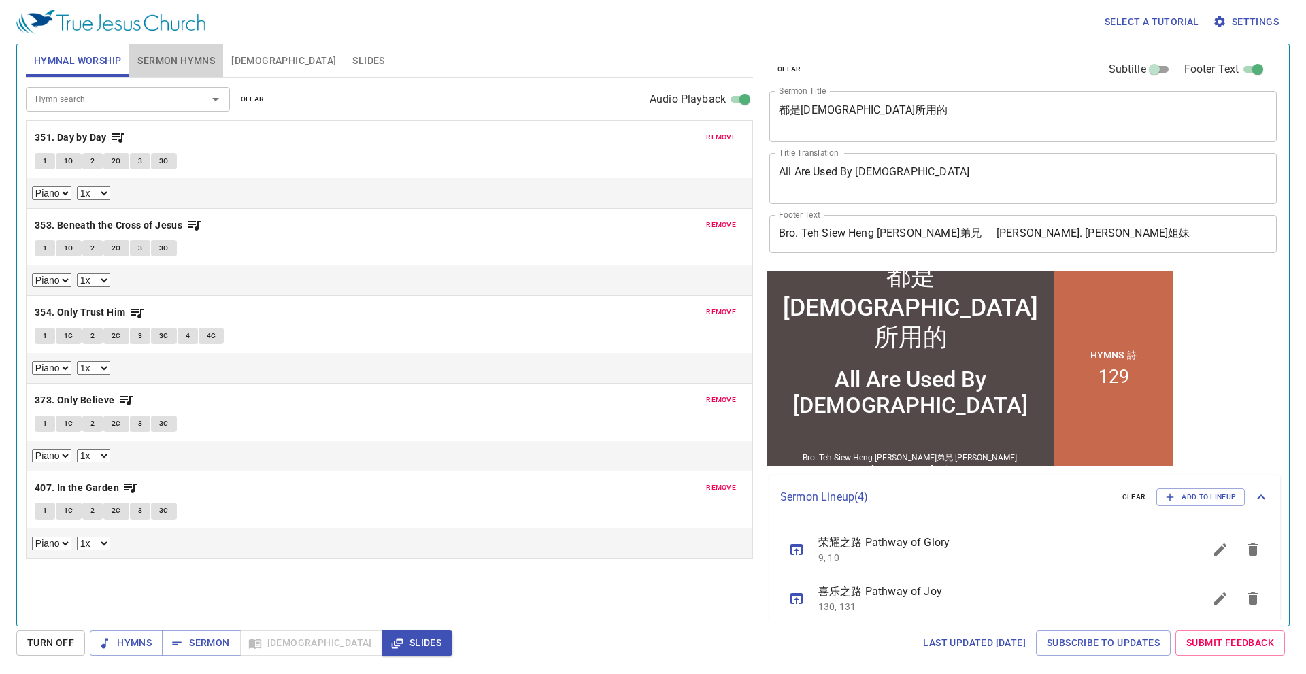
click at [196, 54] on span "Sermon Hymns" at bounding box center [176, 60] width 78 height 17
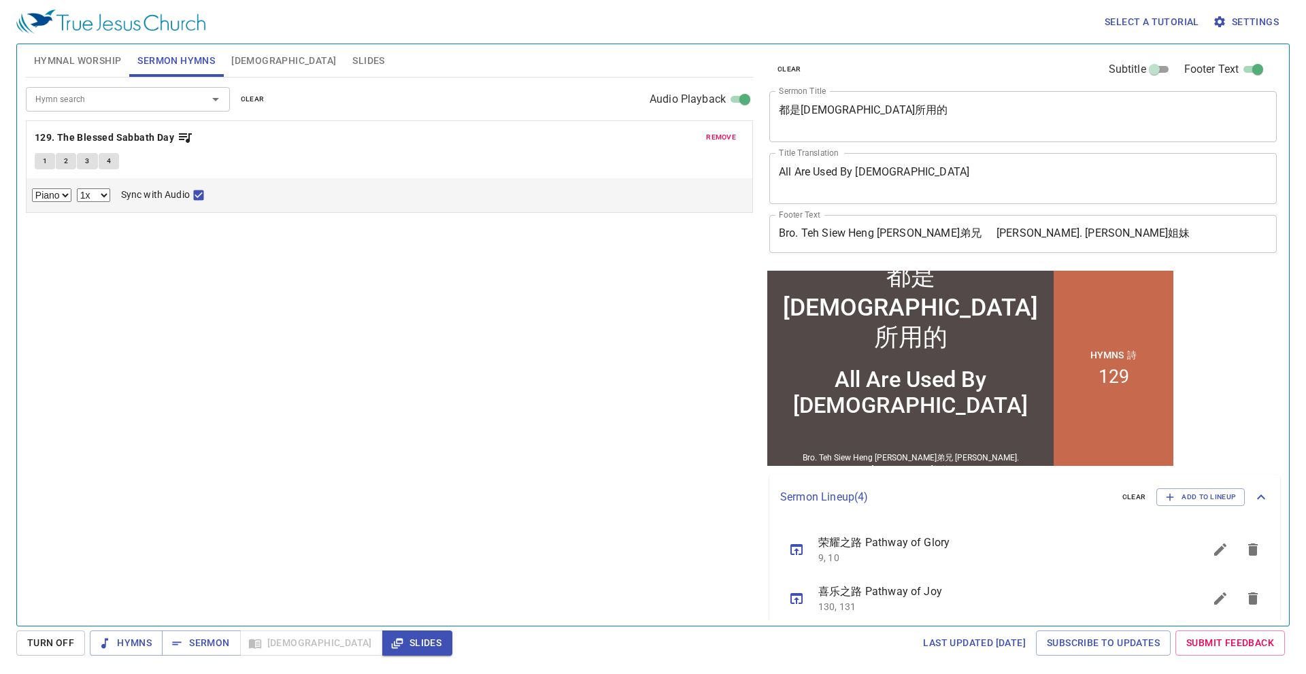
click at [119, 61] on span "Hymnal Worship" at bounding box center [78, 60] width 88 height 17
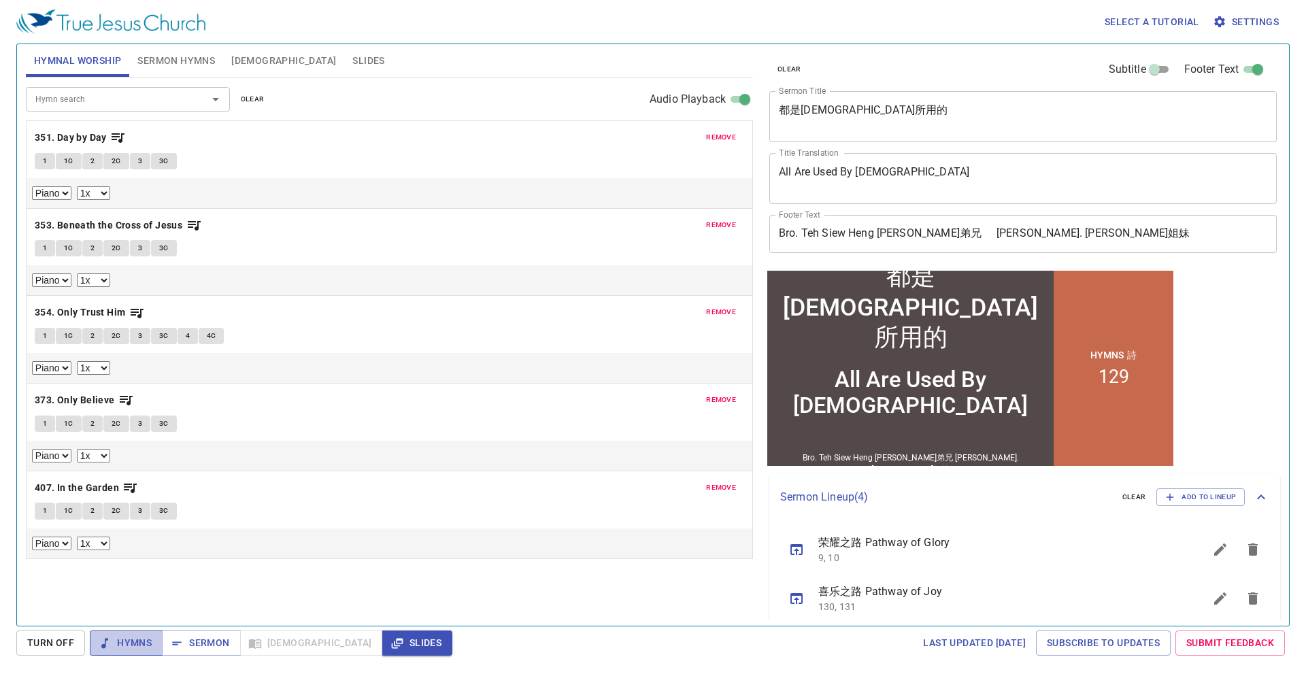
click at [0, 0] on span "Hymns" at bounding box center [0, 0] width 0 height 0
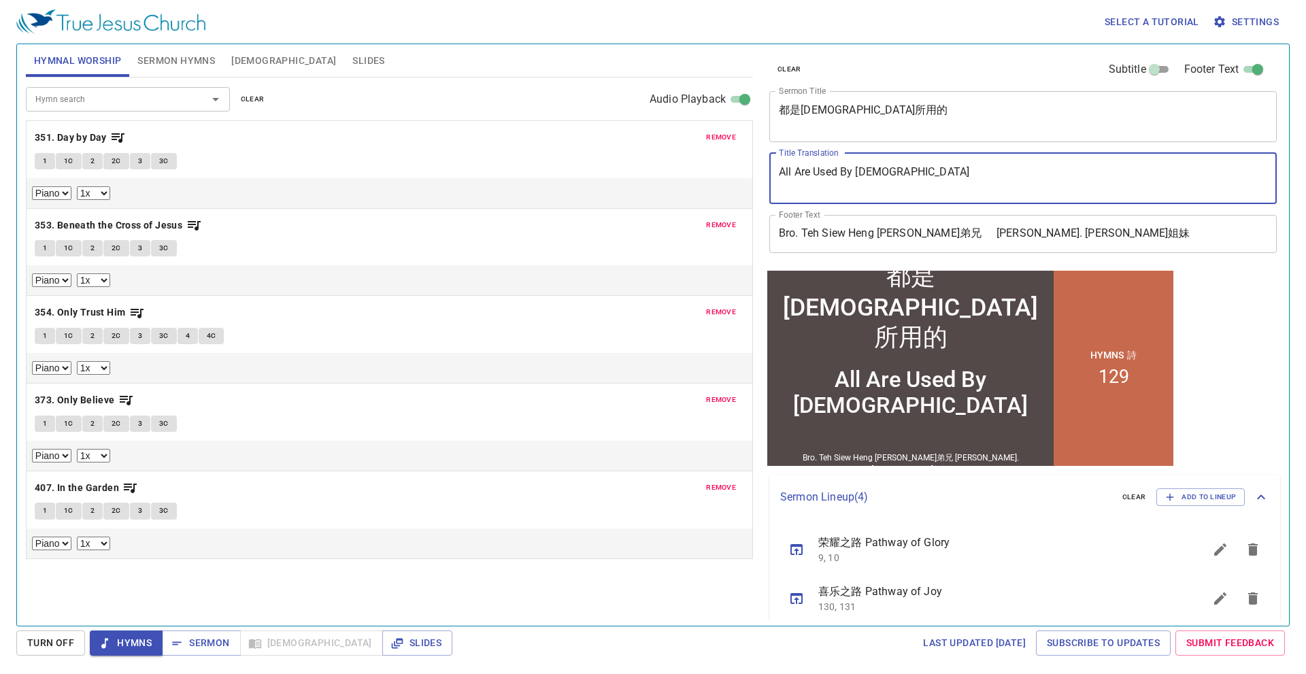
click at [949, 167] on textarea "All Are Used By God" at bounding box center [1023, 178] width 488 height 26
drag, startPoint x: 947, startPoint y: 186, endPoint x: 736, endPoint y: 208, distance: 211.9
click at [736, 208] on div "Hymnal Worship Sermon Hymns Bible Slides Hymn search Hymn search clear Audio Pl…" at bounding box center [652, 329] width 1265 height 581
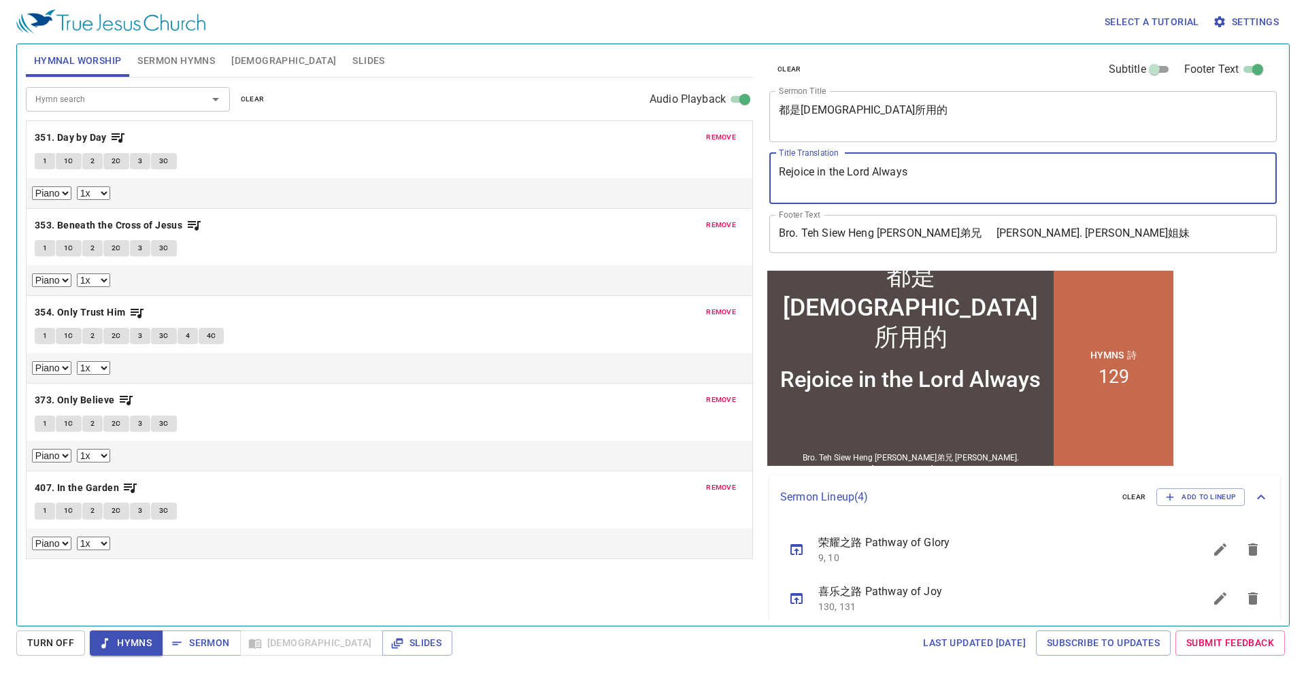
type textarea "Rejoice in the Lord Always"
click at [190, 62] on span "Sermon Hymns" at bounding box center [176, 60] width 78 height 17
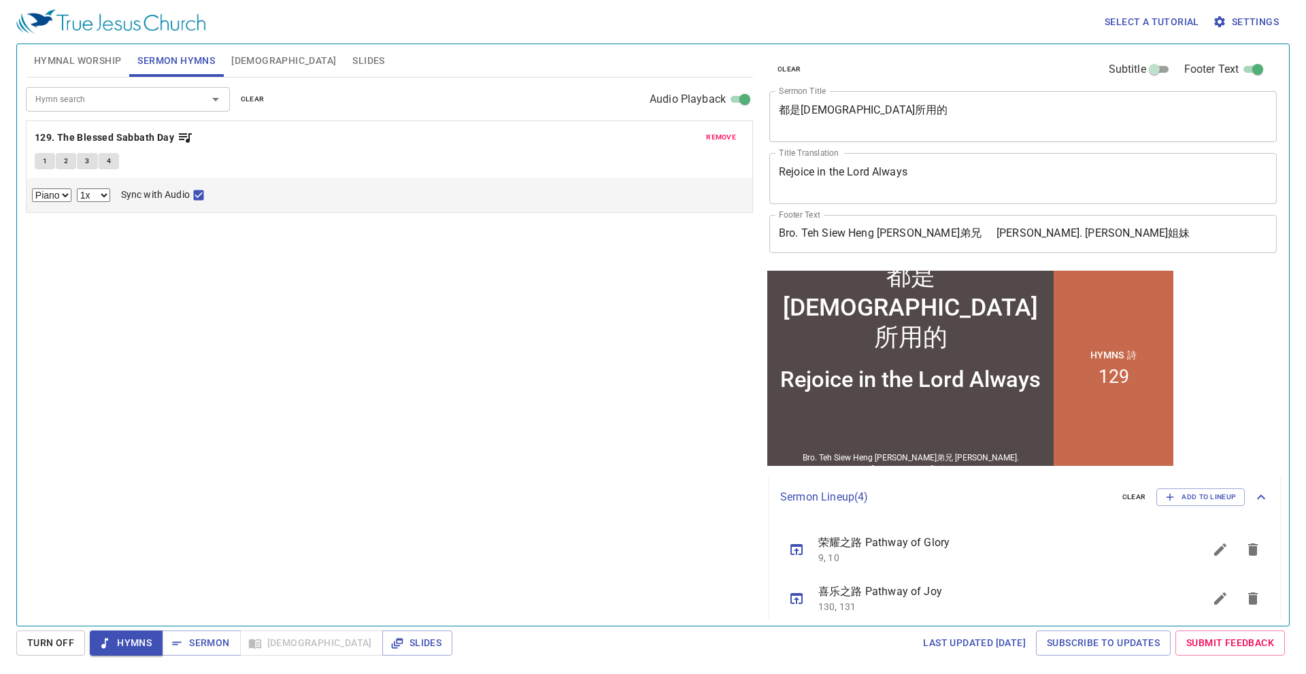
click at [721, 135] on span "remove" at bounding box center [721, 137] width 30 height 12
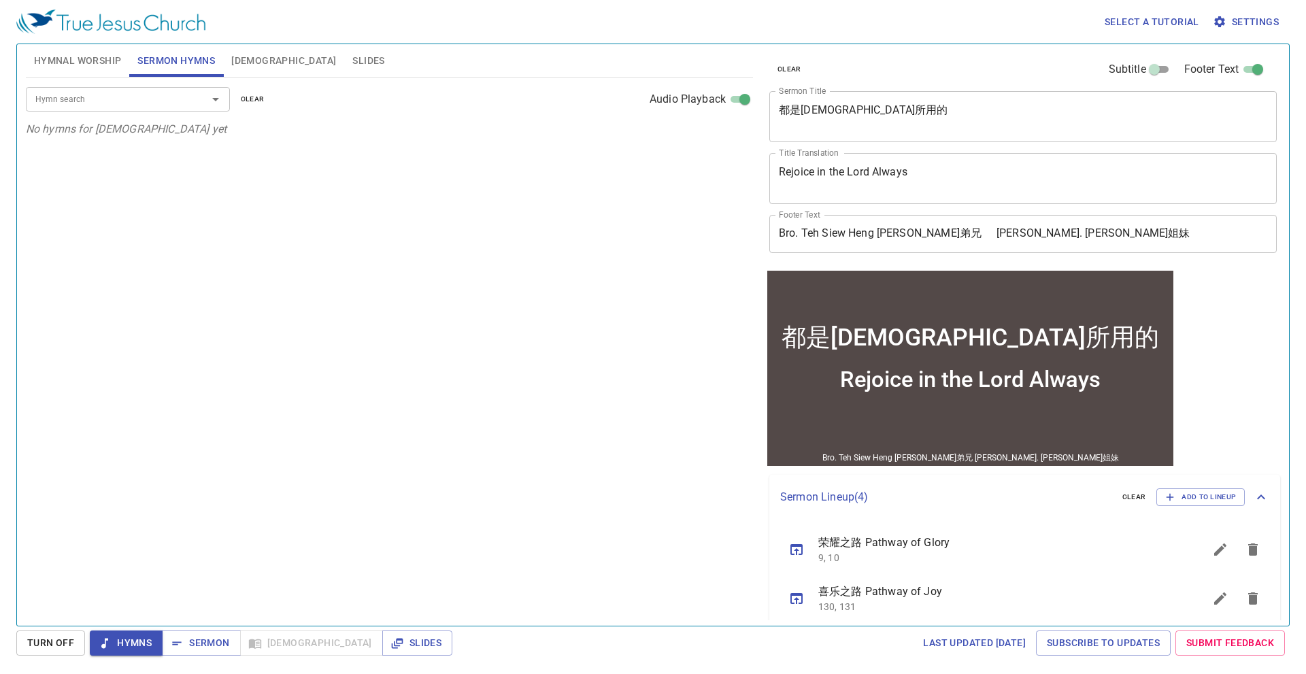
click at [170, 106] on input "Hymn search" at bounding box center [108, 99] width 156 height 16
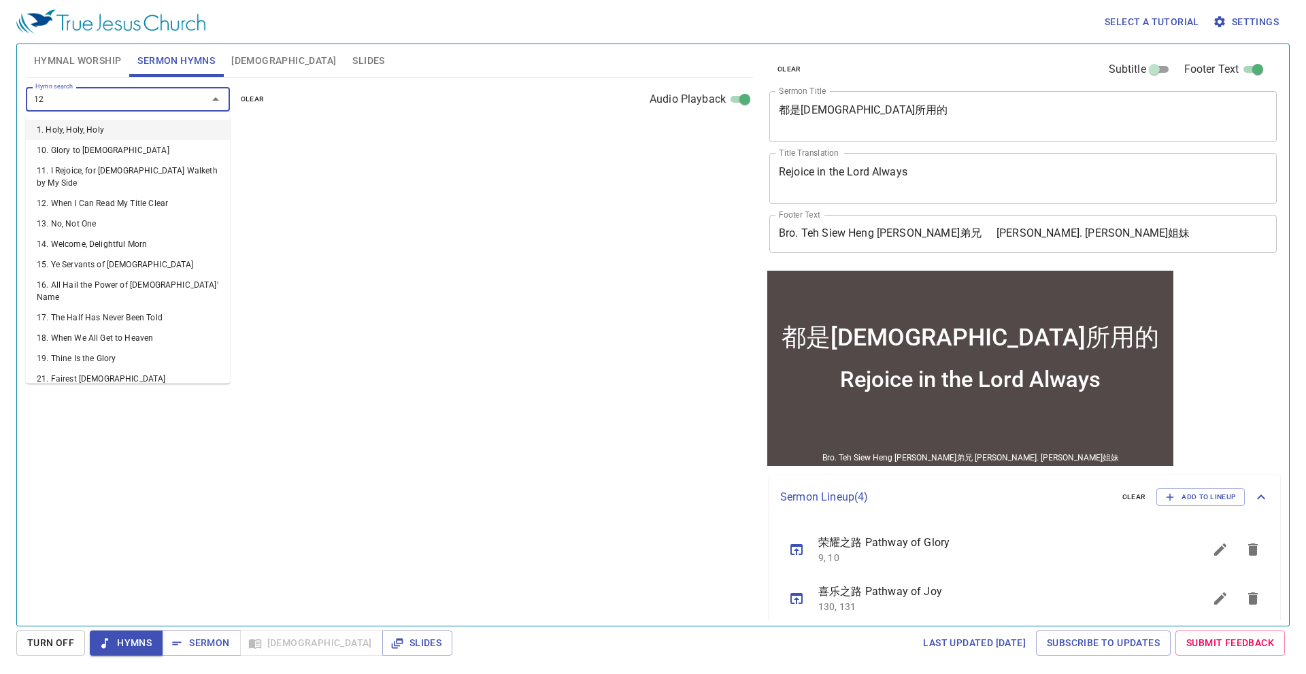
type input "128"
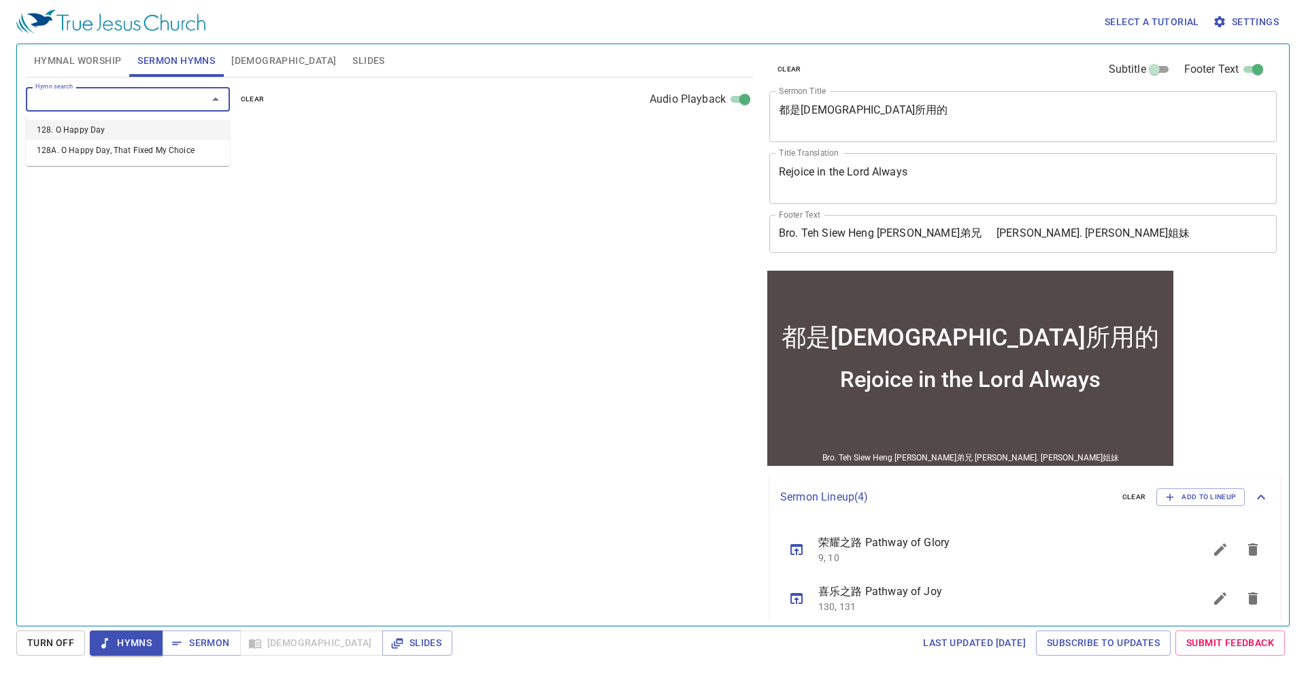
select select "1"
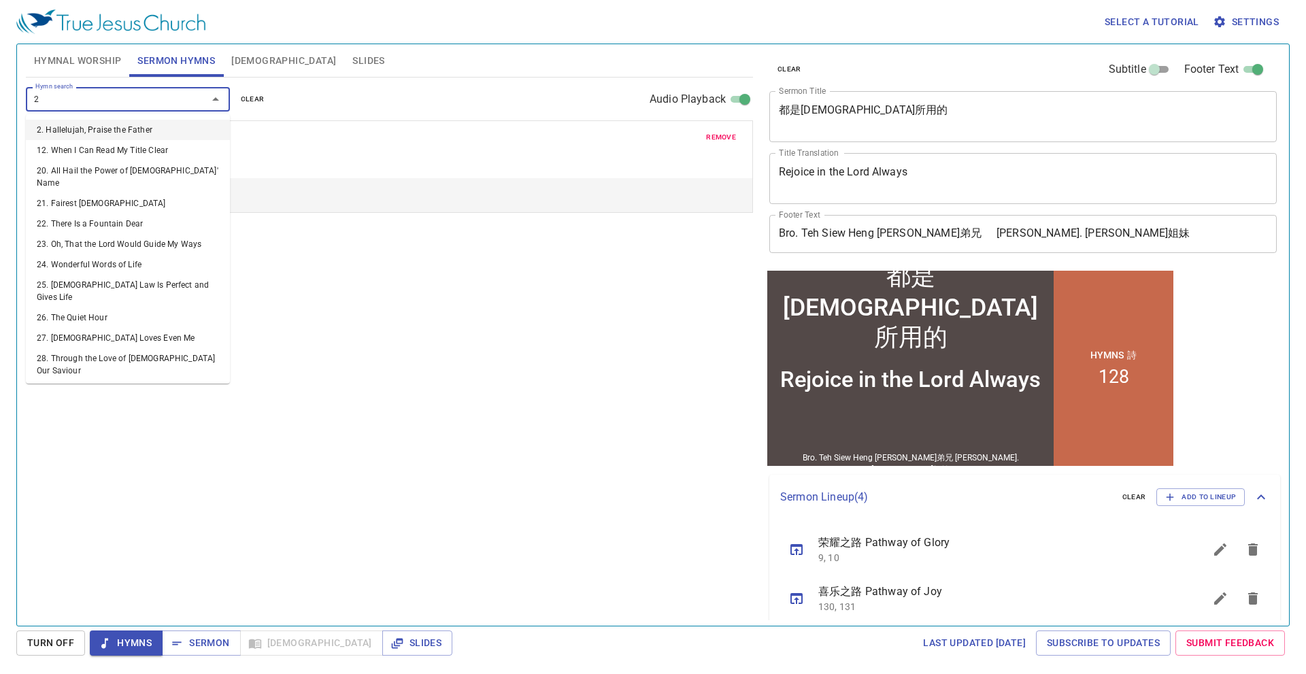
type input "27"
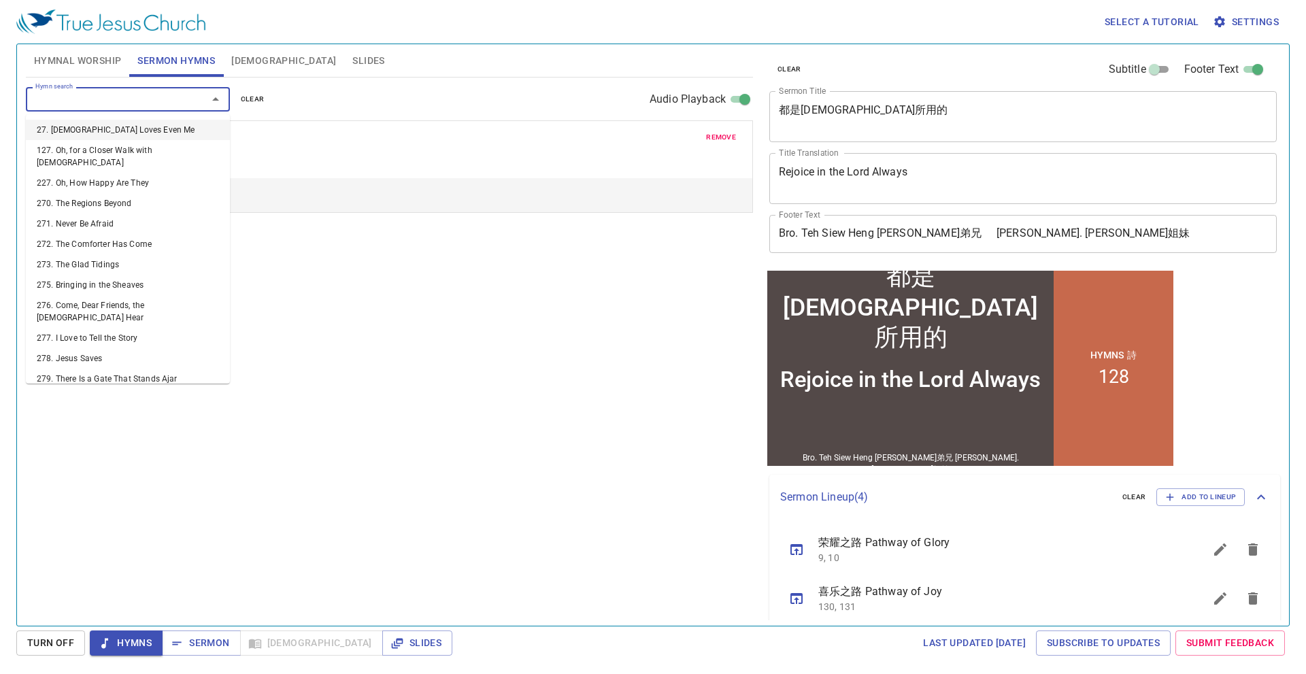
select select "1"
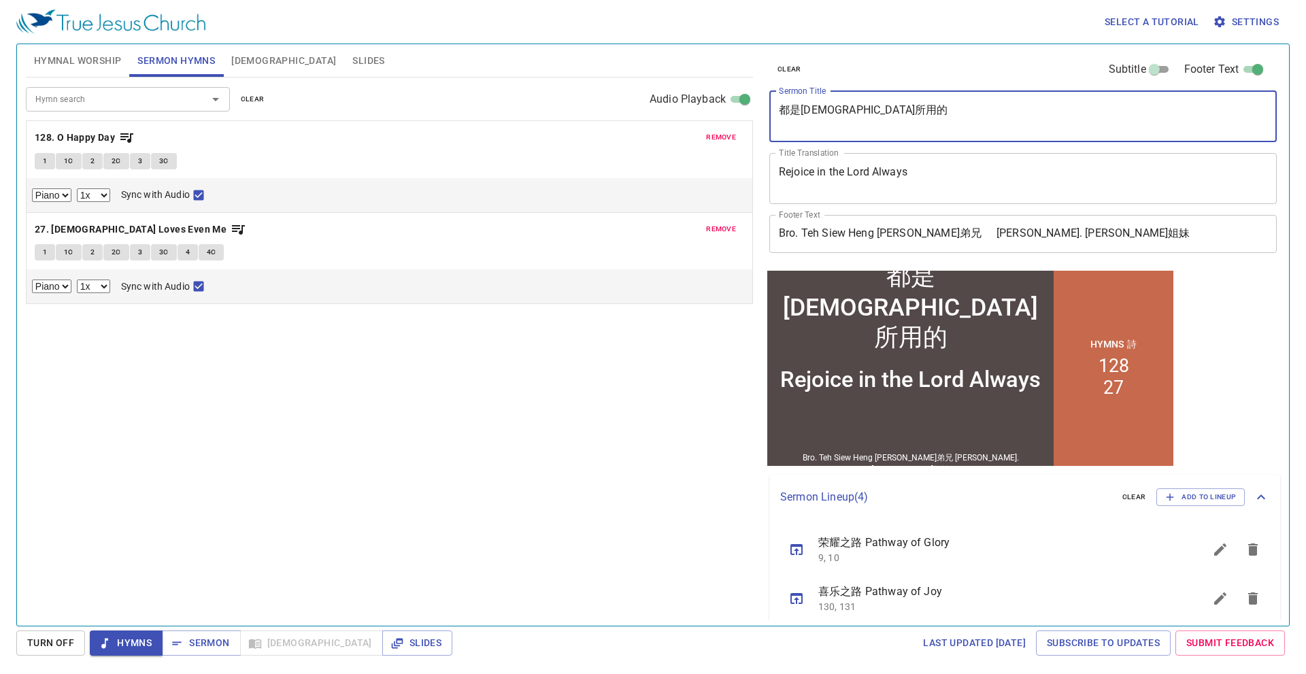
drag, startPoint x: 891, startPoint y: 112, endPoint x: 762, endPoint y: 135, distance: 131.3
click at [762, 135] on div "clear Subtitle Footer Text Sermon Title 都是神所用的 x Sermon Title Title Translation…" at bounding box center [1021, 329] width 527 height 581
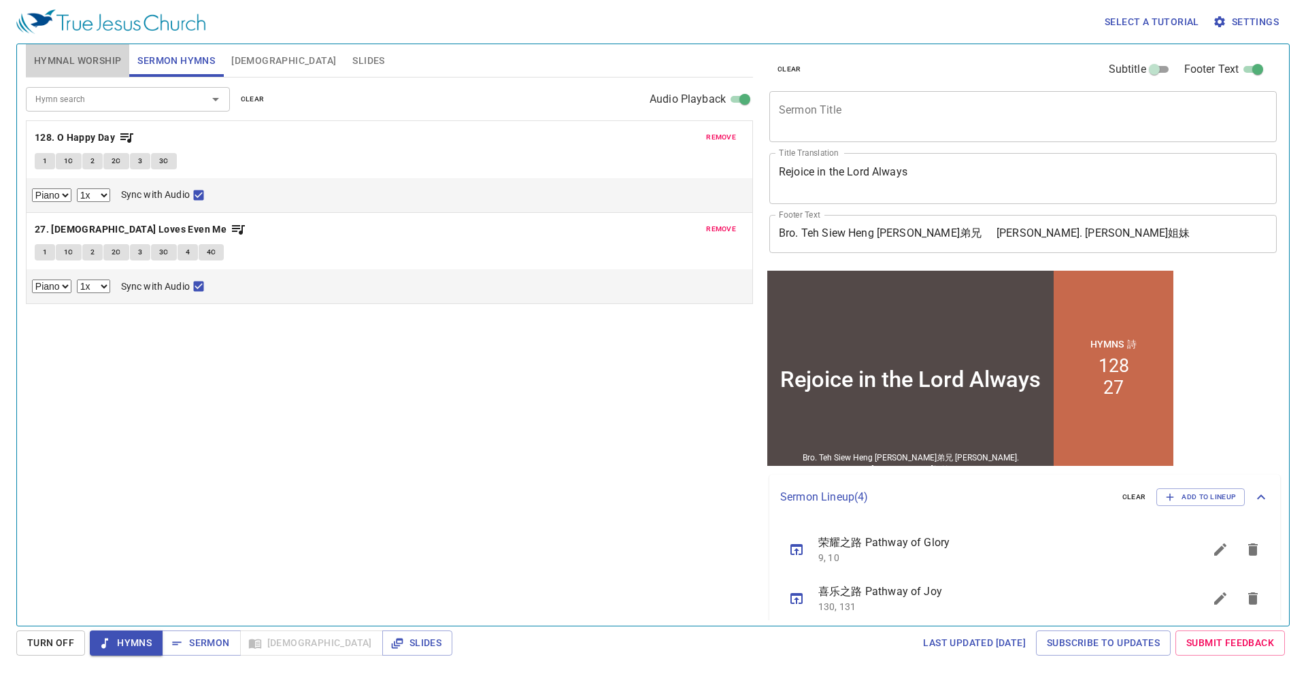
click at [113, 57] on span "Hymnal Worship" at bounding box center [78, 60] width 88 height 17
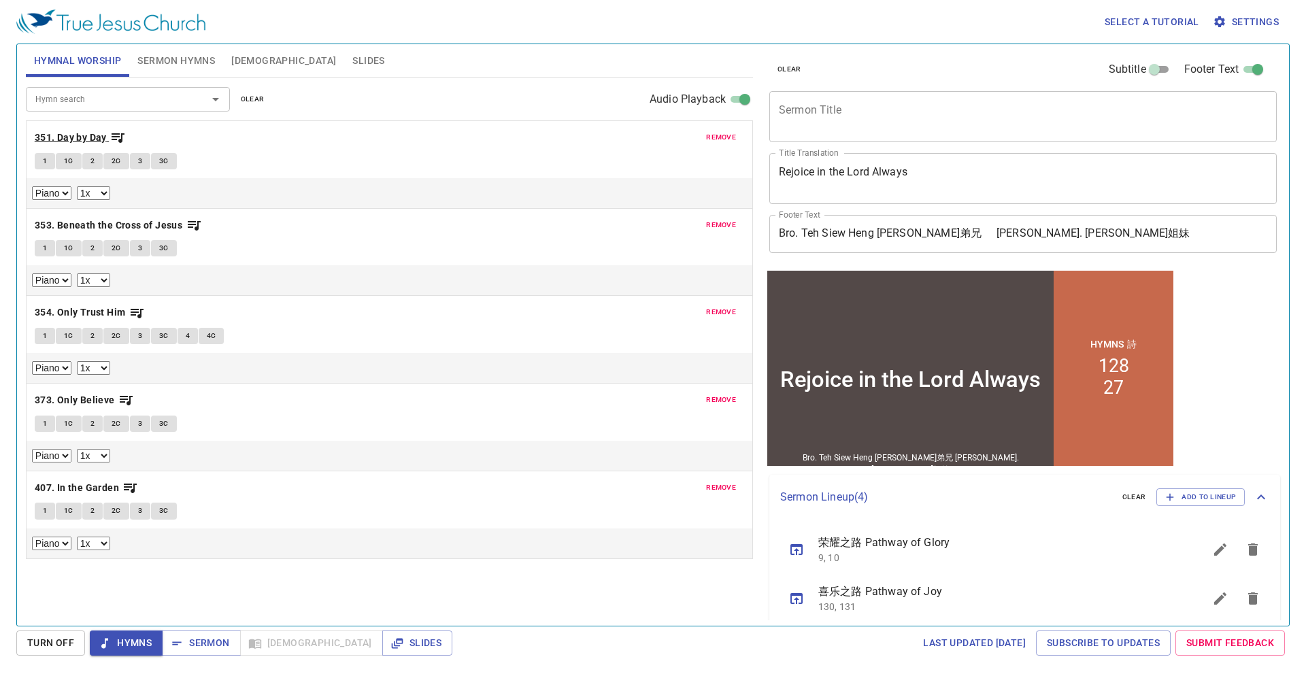
click at [105, 139] on b "351. Day by Day" at bounding box center [71, 137] width 72 height 17
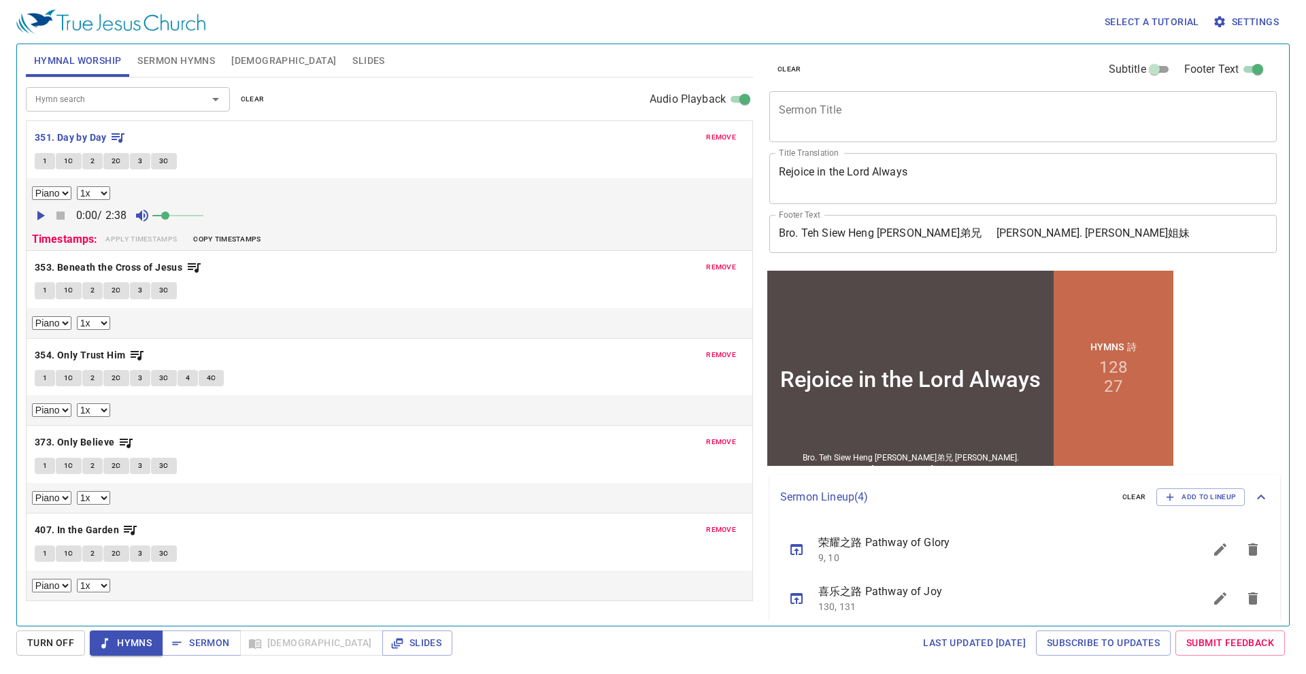
click at [851, 129] on textarea "Sermon Title" at bounding box center [1023, 116] width 488 height 26
click at [45, 165] on span "1" at bounding box center [45, 161] width 4 height 12
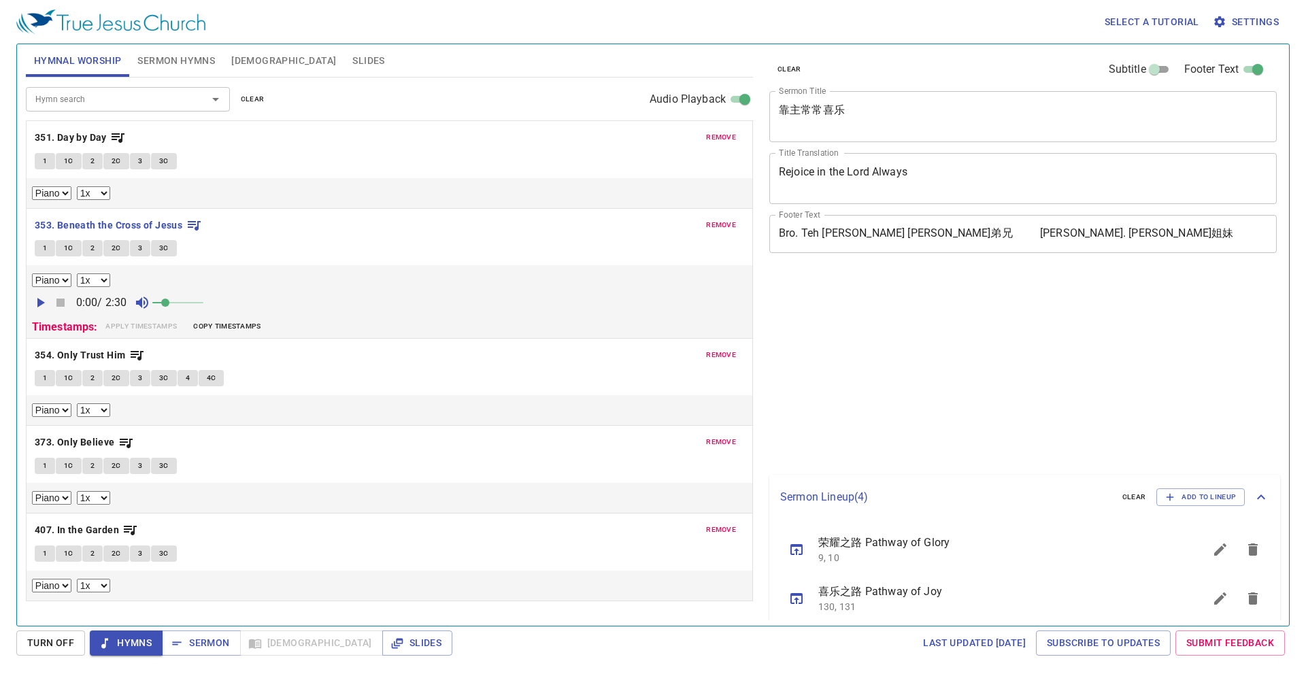
select select "1"
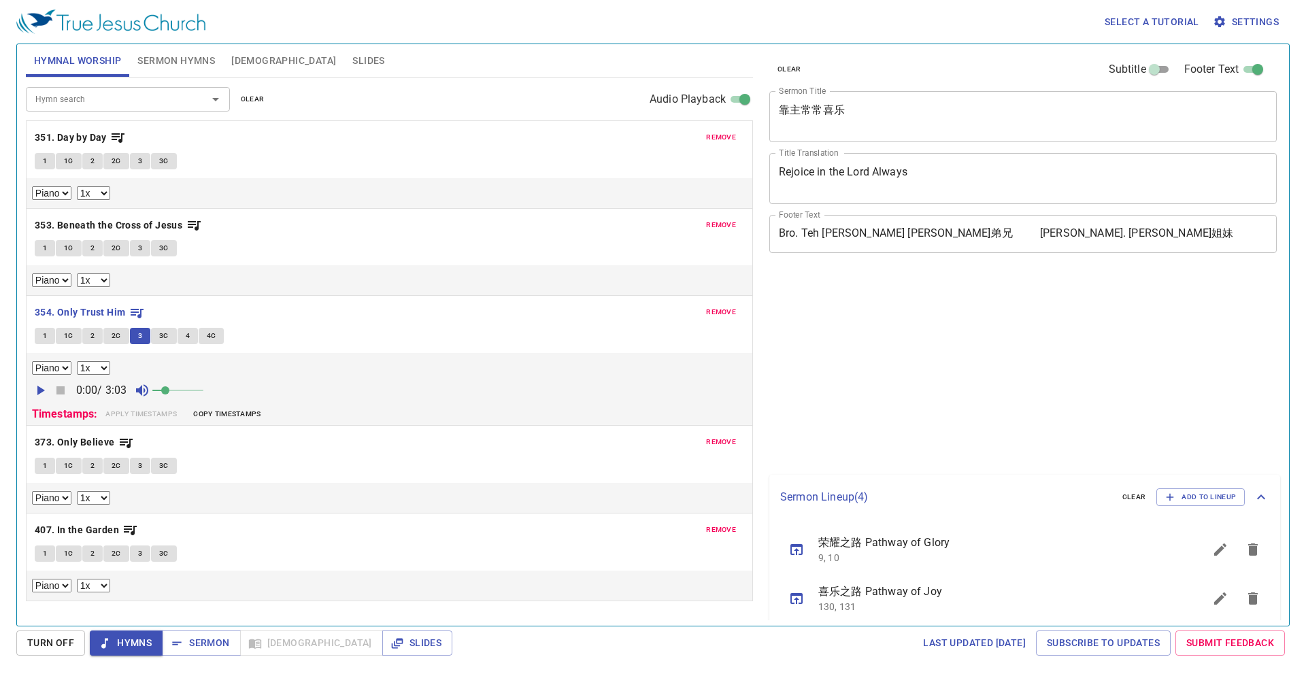
select select "1"
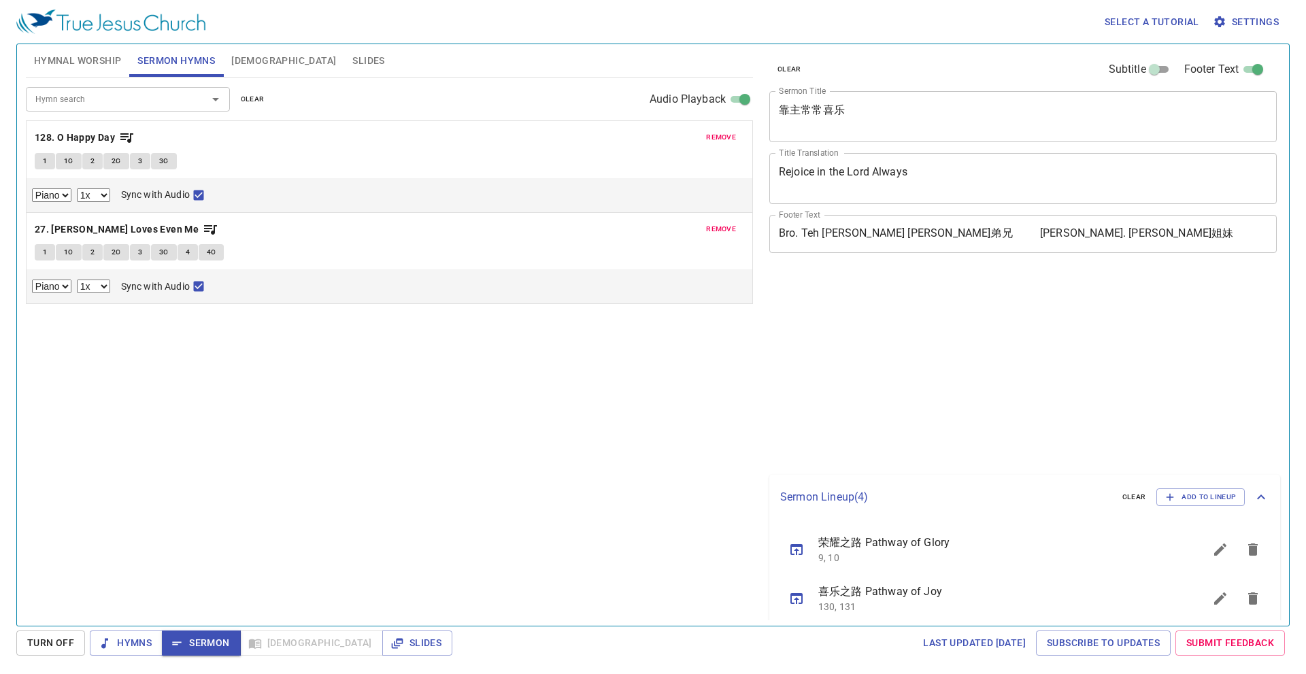
select select "1"
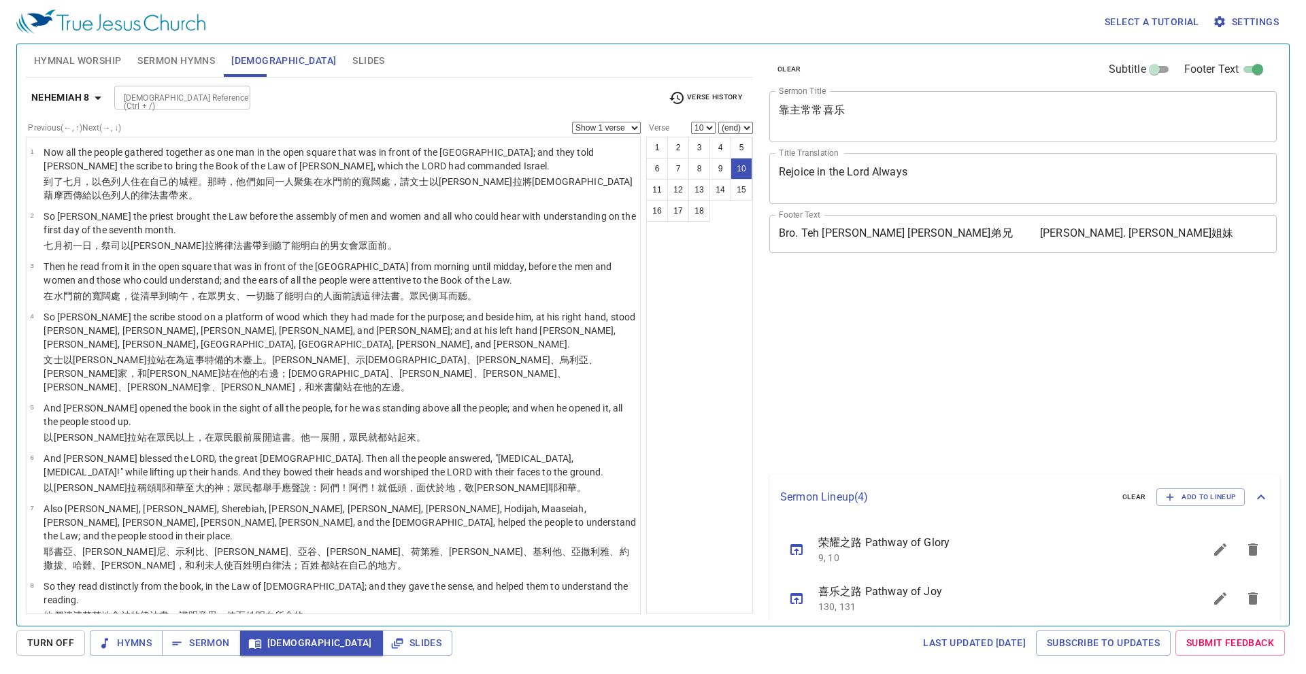
select select "10"
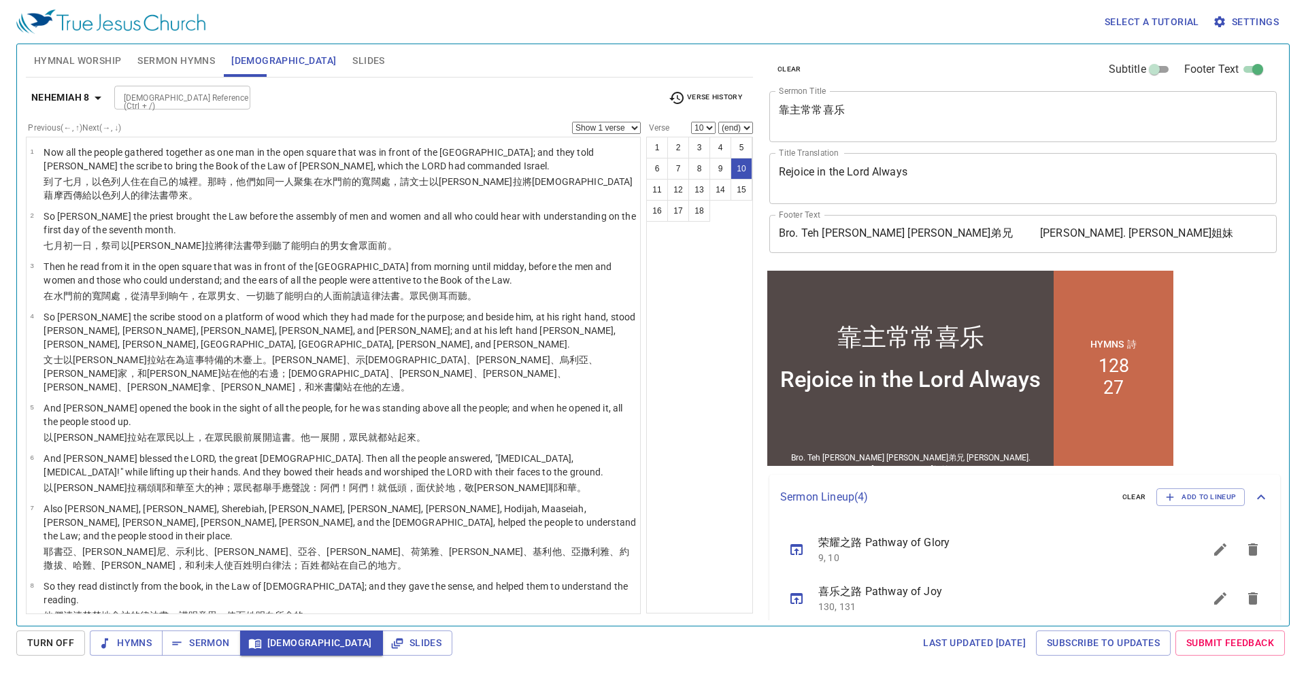
scroll to position [307, 0]
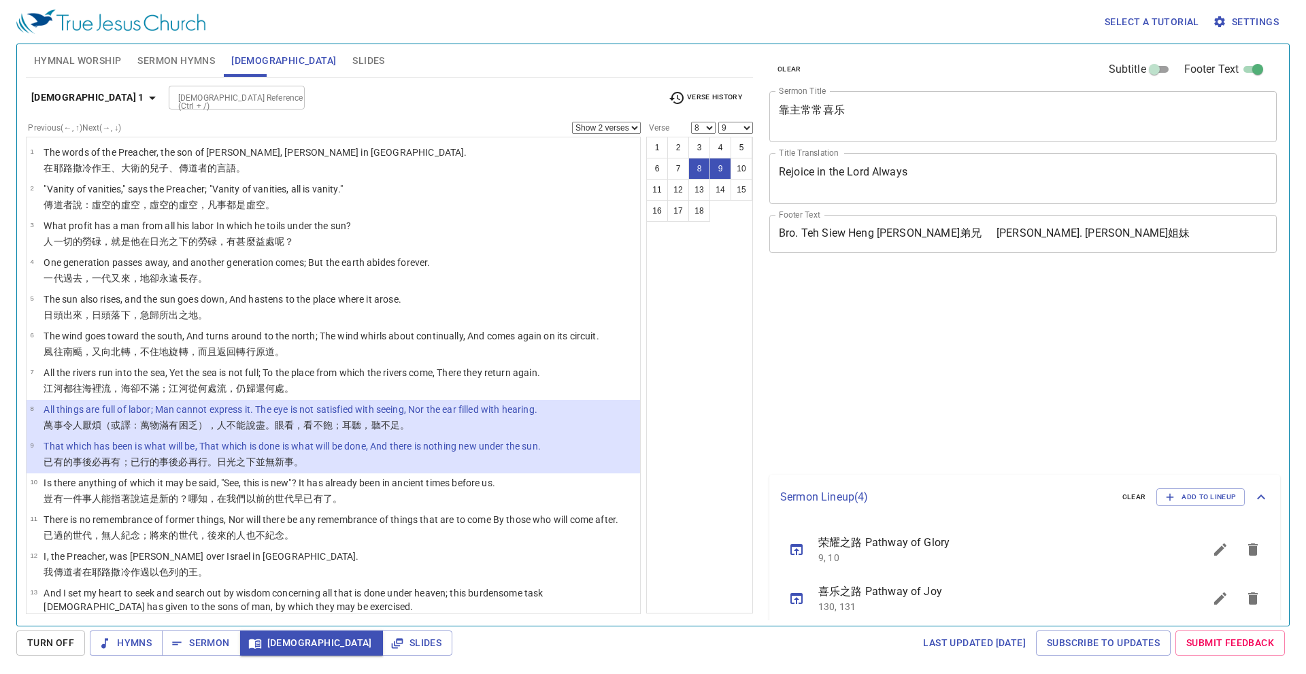
select select "2"
select select "8"
select select "9"
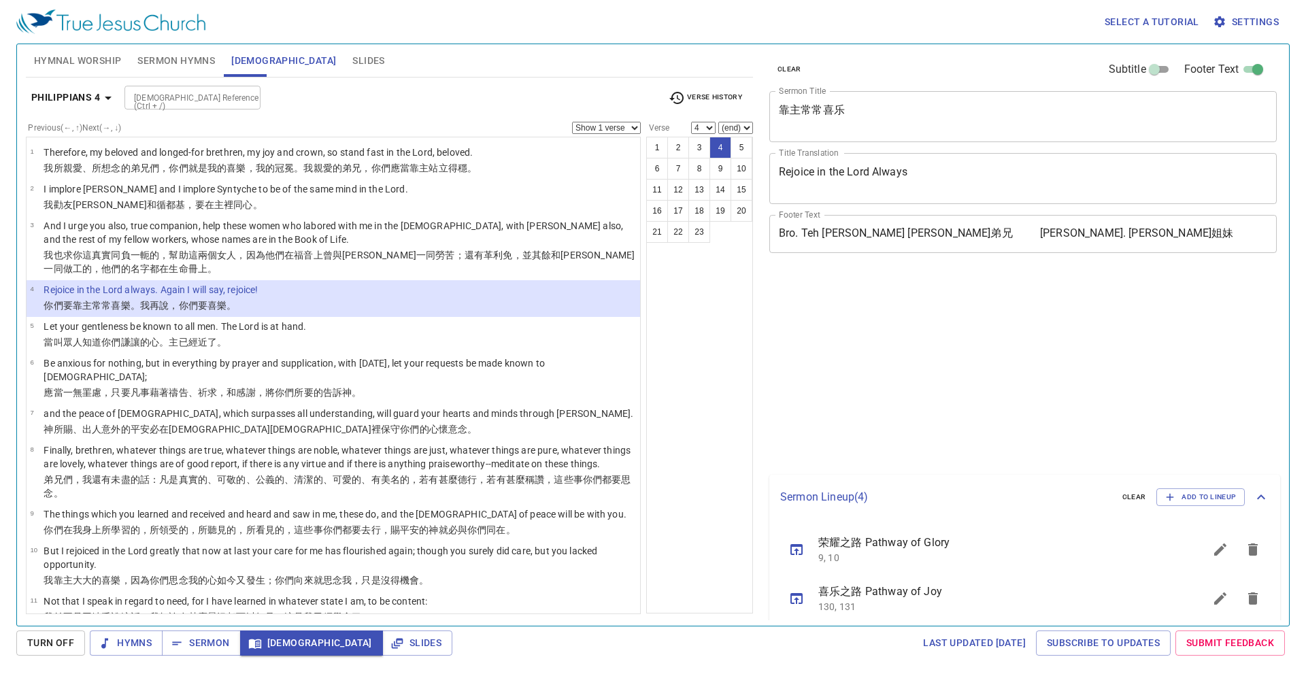
select select "4"
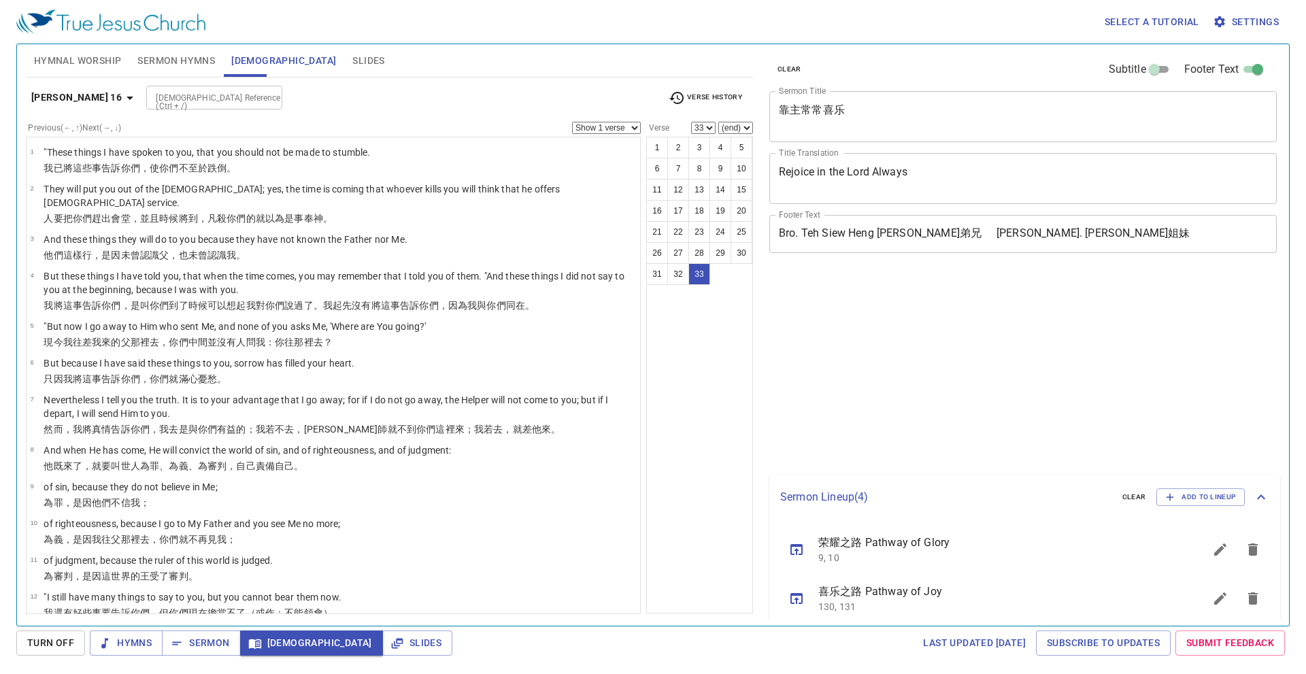
select select "33"
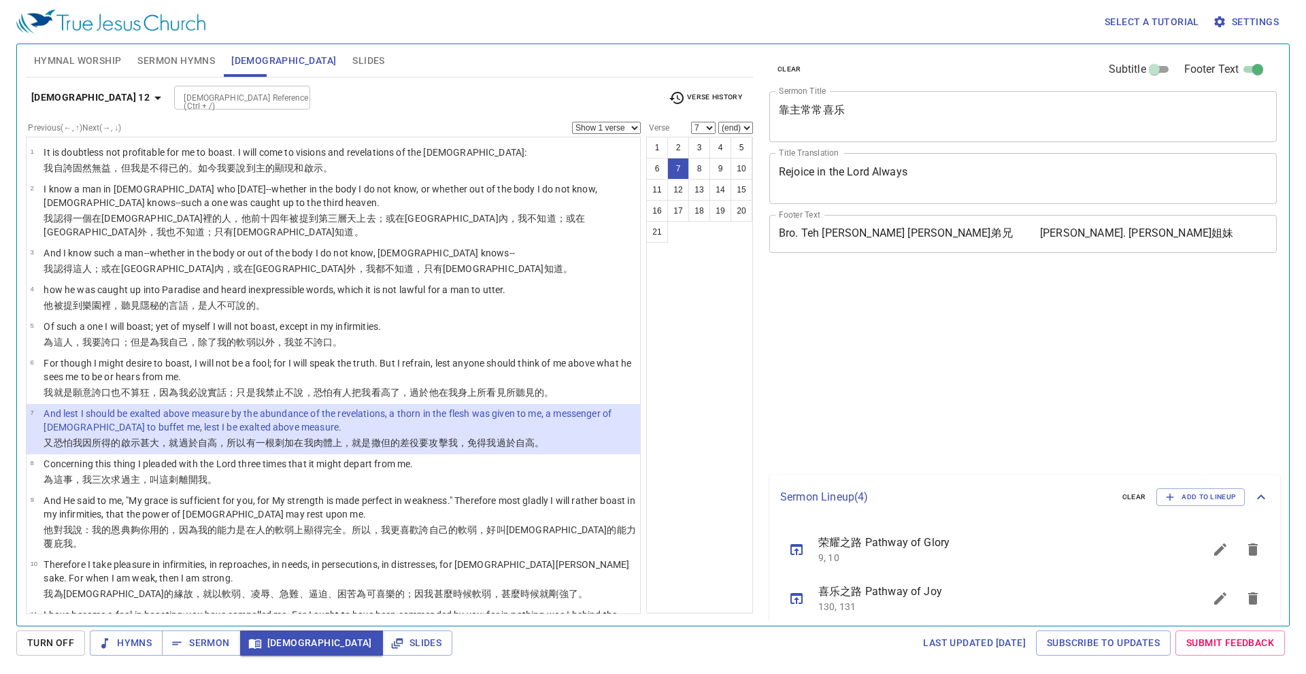
select select "7"
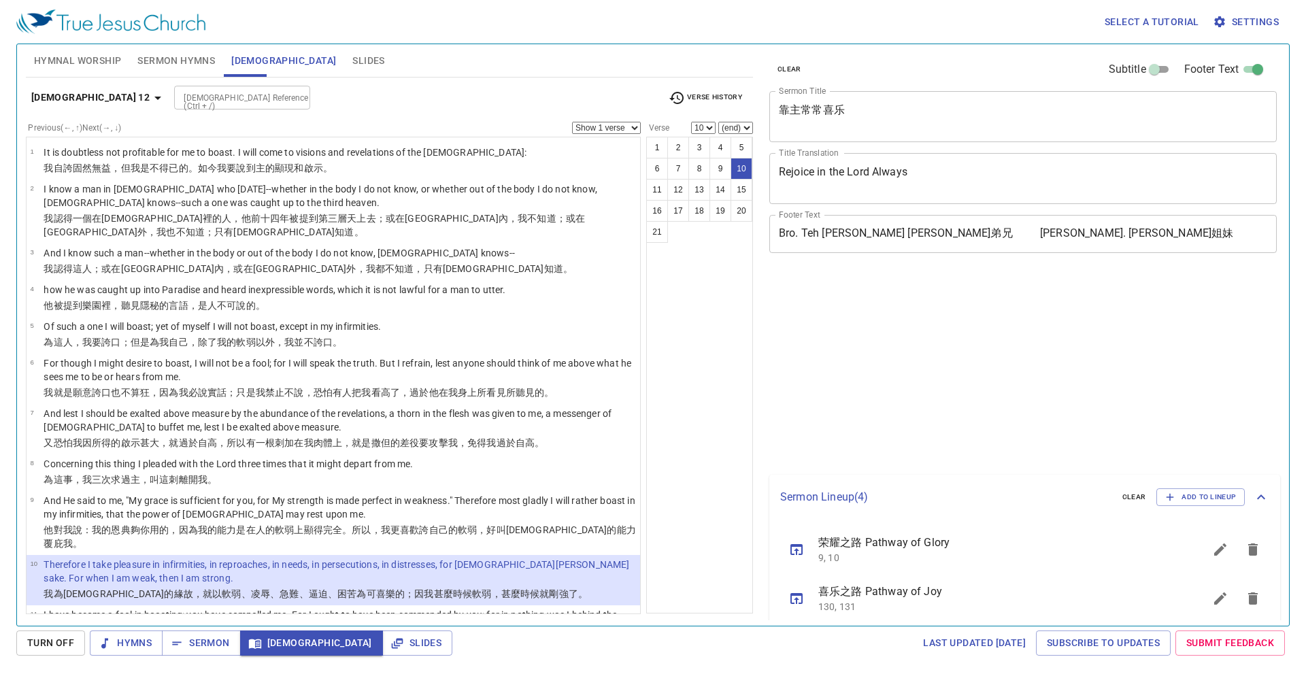
select select "10"
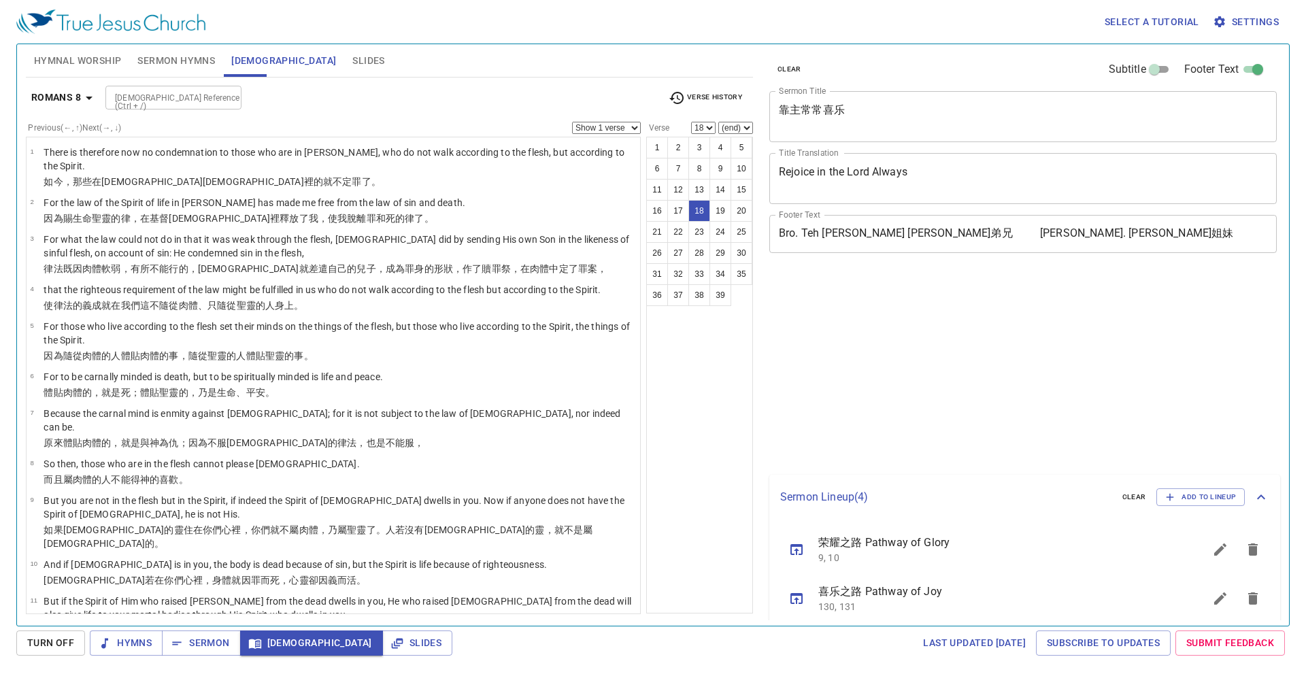
select select "18"
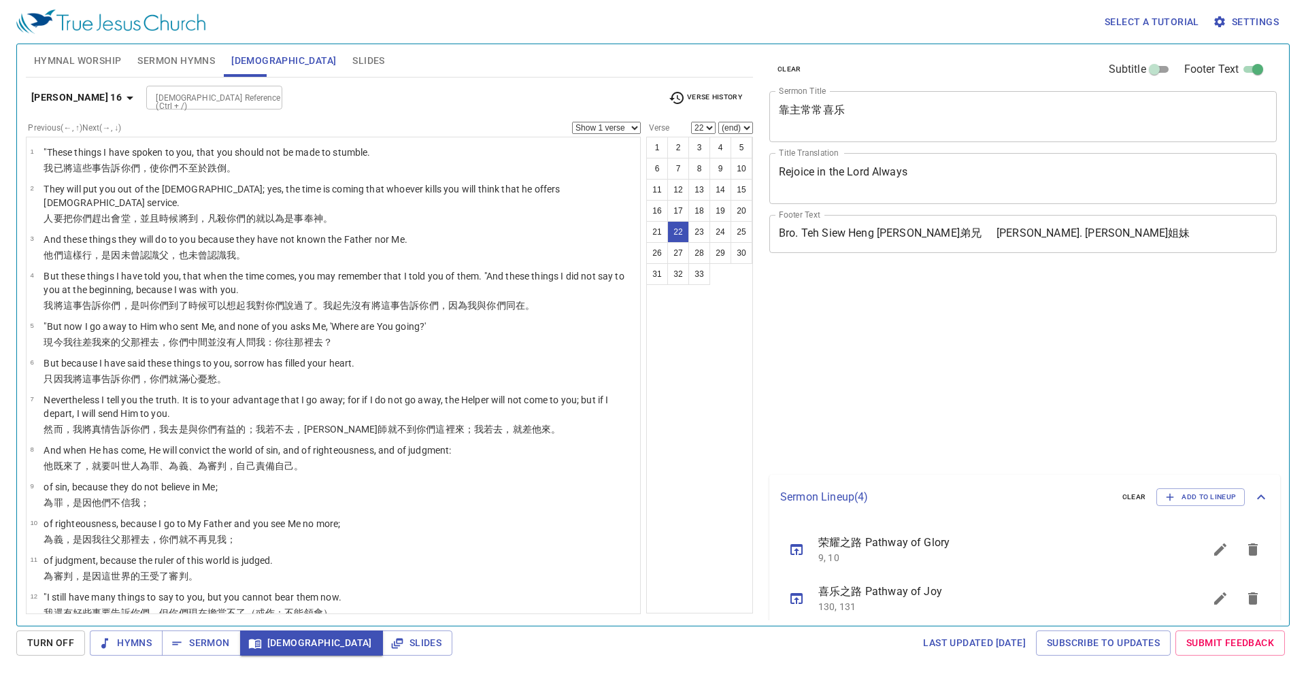
select select "22"
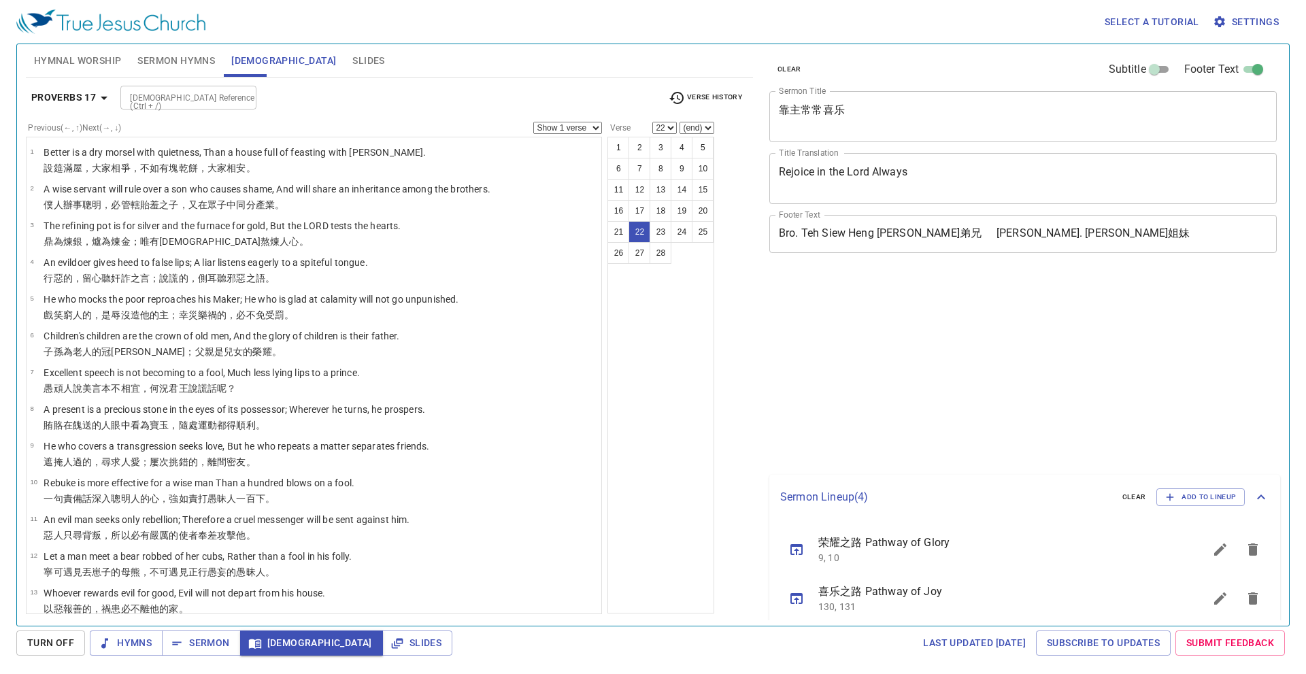
select select "22"
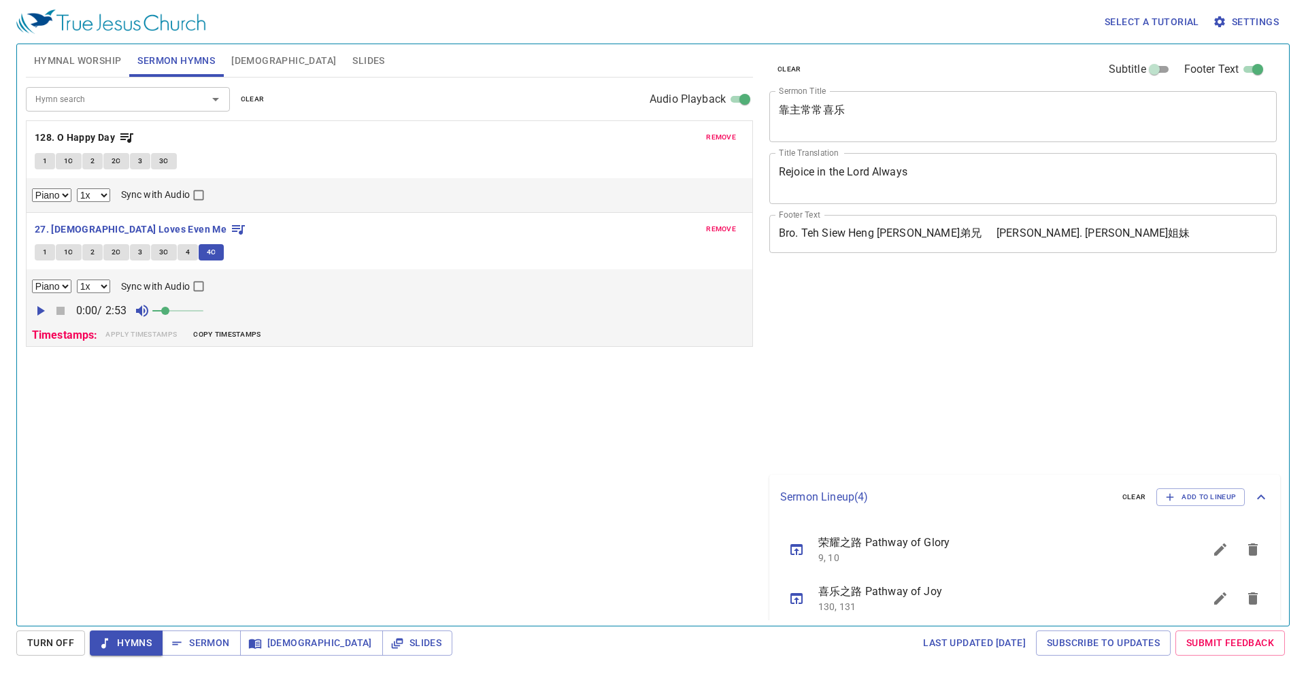
select select "1"
